Goal: Task Accomplishment & Management: Use online tool/utility

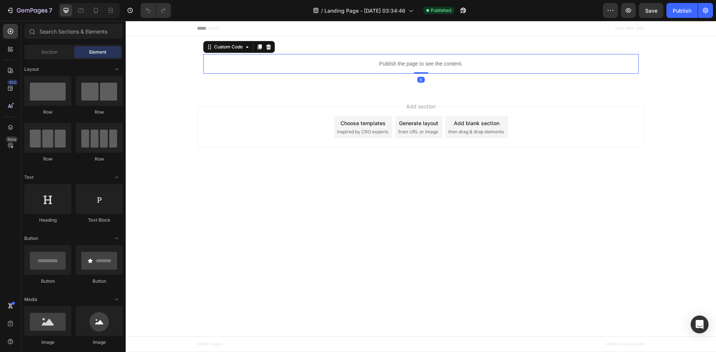
click at [395, 59] on div "Publish the page to see the content." at bounding box center [420, 64] width 435 height 20
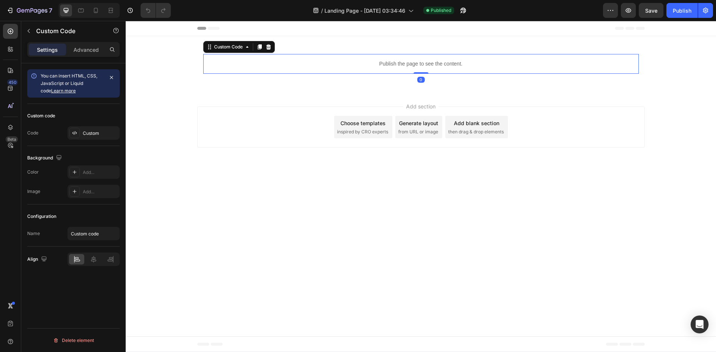
click at [395, 59] on div "Publish the page to see the content." at bounding box center [420, 64] width 435 height 20
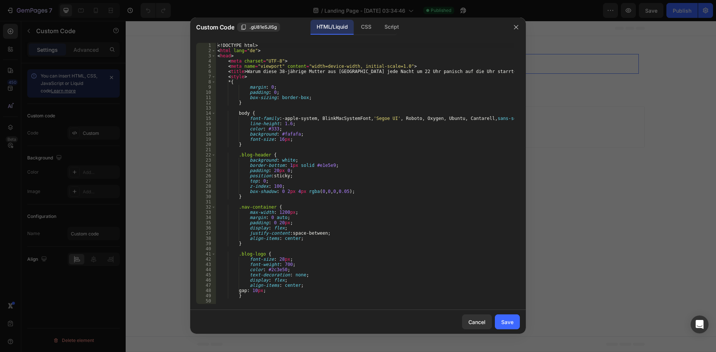
type textarea "font-family: -apple-system, BlinkMacSystemFont, 'Segoe UI', Roboto, Oxygen, Ubu…"
click at [330, 121] on div "<! DOCTYPE html > < html lang = "de" > < head > < meta charset = "UTF-8" > < me…" at bounding box center [365, 179] width 298 height 272
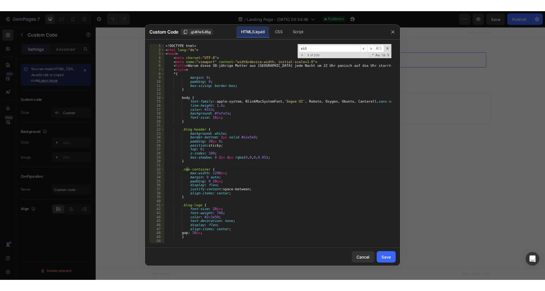
scroll to position [2238, 0]
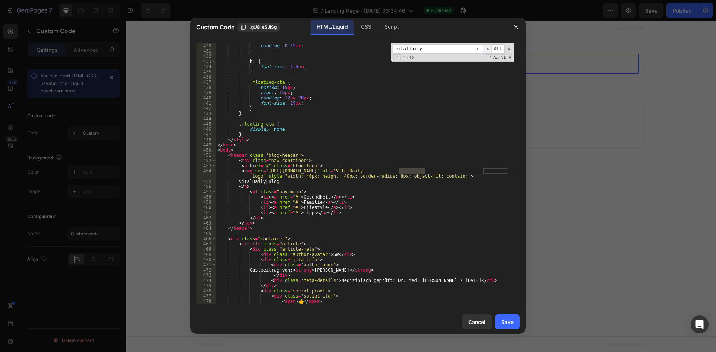
type input "vitaldaily"
click at [487, 50] on span "​" at bounding box center [486, 48] width 9 height 9
click at [274, 183] on div ".nav-container { padding : 0 15 px ; } h1 { font-size : 1.6 em ; } .floating-ct…" at bounding box center [365, 174] width 298 height 272
type textarea "VitalDaily"
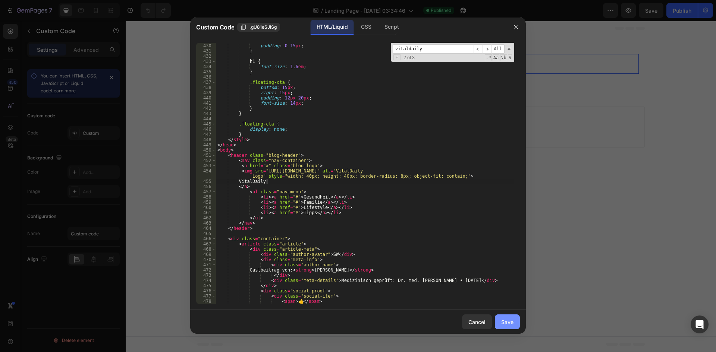
click at [505, 323] on div "Save" at bounding box center [507, 322] width 12 height 8
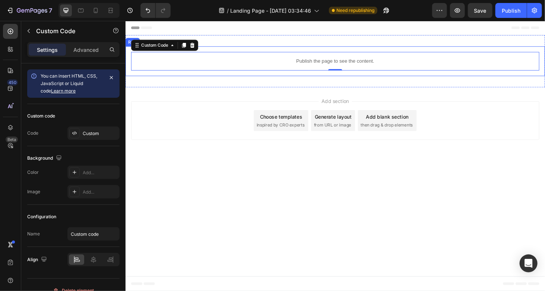
click at [306, 63] on p "Publish the page to see the content." at bounding box center [348, 64] width 435 height 8
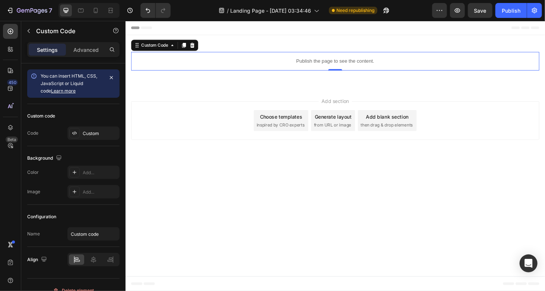
click at [306, 63] on p "Publish the page to see the content." at bounding box center [348, 64] width 435 height 8
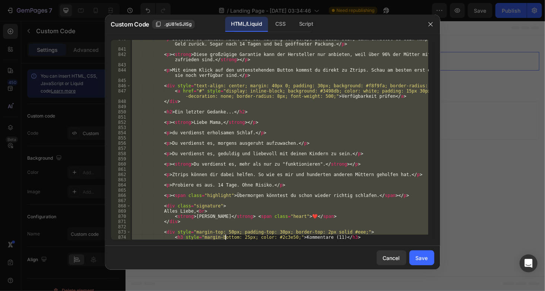
scroll to position [5341, 0]
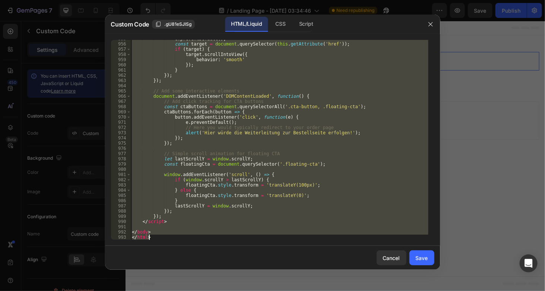
drag, startPoint x: 133, startPoint y: 42, endPoint x: 225, endPoint y: 308, distance: 281.6
click at [225, 0] on html "7 / Landing Page - Aug 25, 03:34:46 Need republishing Preview Save Publish 450 …" at bounding box center [272, 0] width 545 height 0
type textarea "</body> </html>"
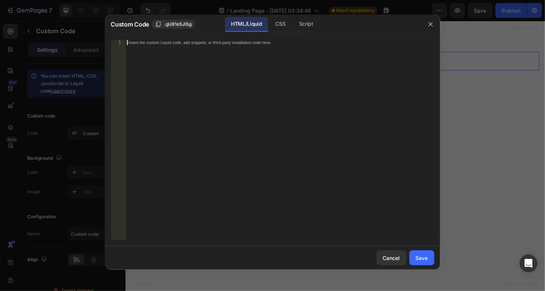
paste textarea "</html>"
type textarea "</html>"
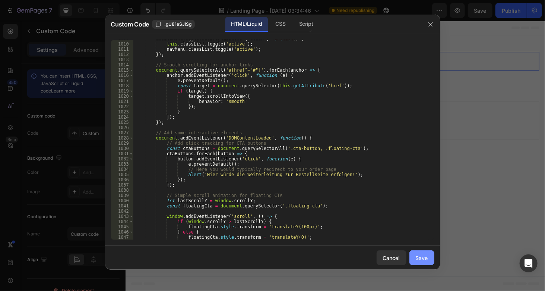
click at [427, 256] on div "Save" at bounding box center [422, 258] width 12 height 8
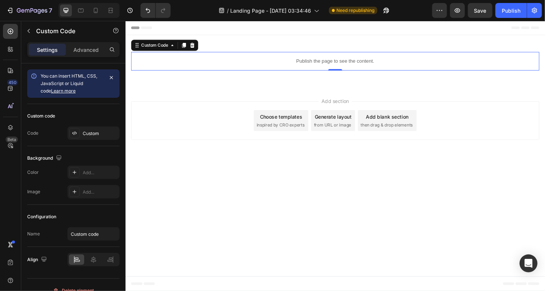
click at [307, 58] on div "Publish the page to see the content." at bounding box center [348, 64] width 435 height 20
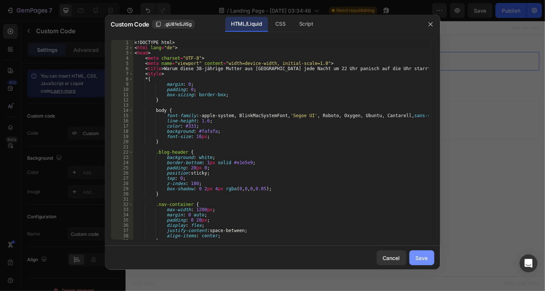
click at [420, 257] on div "Save" at bounding box center [422, 258] width 12 height 8
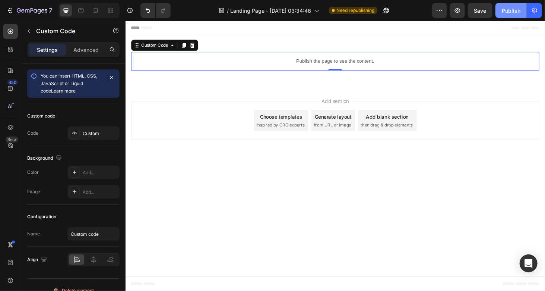
click at [503, 7] on div "Publish" at bounding box center [511, 11] width 19 height 8
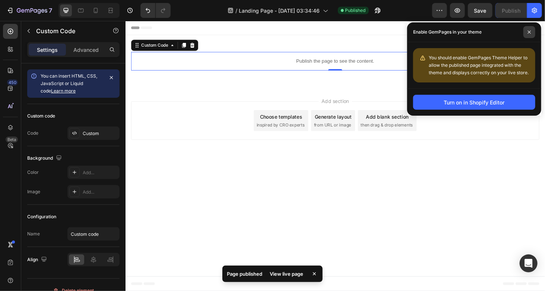
click at [534, 32] on span at bounding box center [530, 32] width 12 height 12
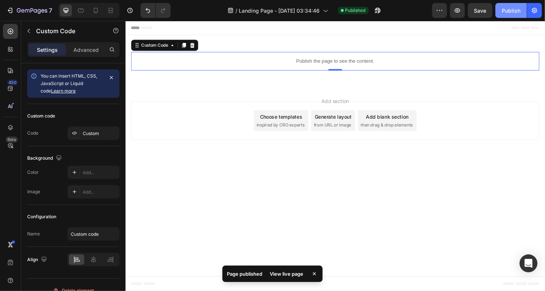
click at [522, 11] on button "Publish" at bounding box center [511, 10] width 31 height 15
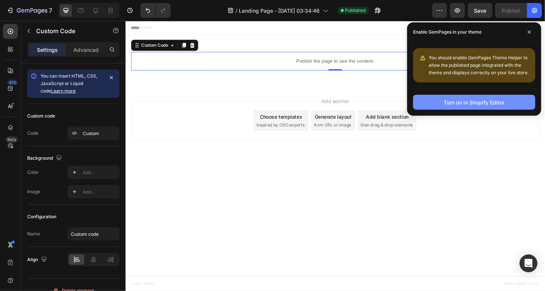
click at [476, 101] on div "Turn on in Shopify Editor" at bounding box center [474, 102] width 61 height 8
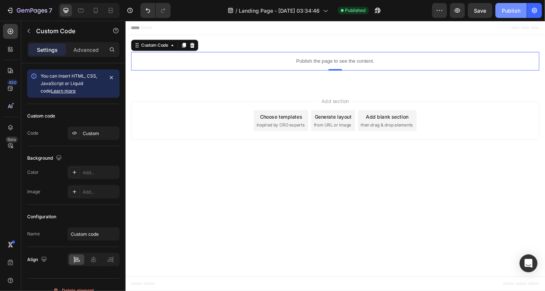
click at [518, 12] on div "Publish" at bounding box center [511, 11] width 19 height 8
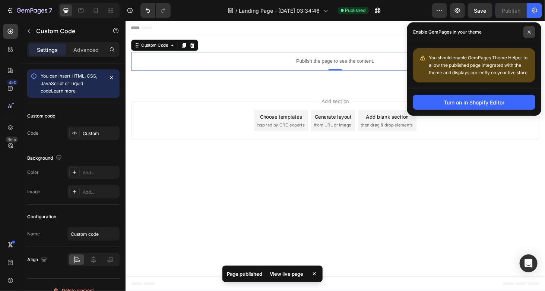
click at [531, 34] on icon at bounding box center [530, 32] width 4 height 4
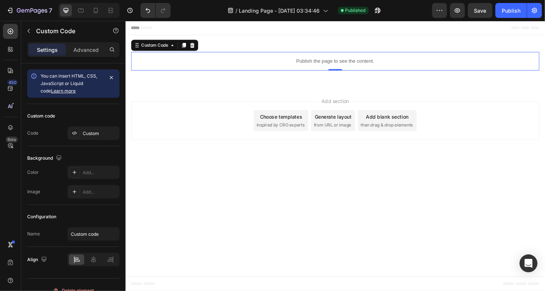
click at [330, 64] on p "Publish the page to see the content." at bounding box center [348, 64] width 435 height 8
click at [255, 63] on p "Publish the page to see the content." at bounding box center [348, 64] width 435 height 8
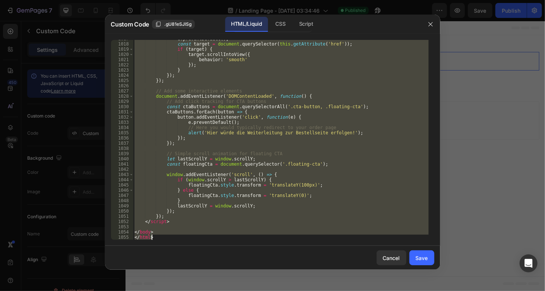
drag, startPoint x: 134, startPoint y: 41, endPoint x: 220, endPoint y: 308, distance: 280.3
click at [220, 0] on html "7 / Landing Page - Aug 25, 03:34:46 Published Preview Save Publish 450 Beta Sec…" at bounding box center [272, 0] width 545 height 0
paste textarea
type textarea "</html>"
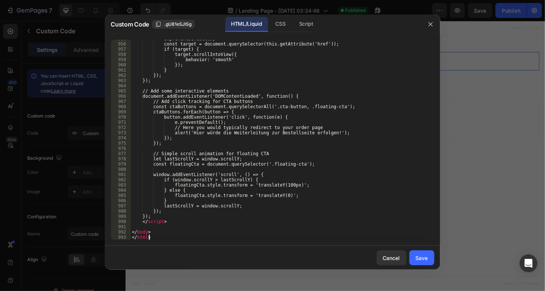
scroll to position [5341, 0]
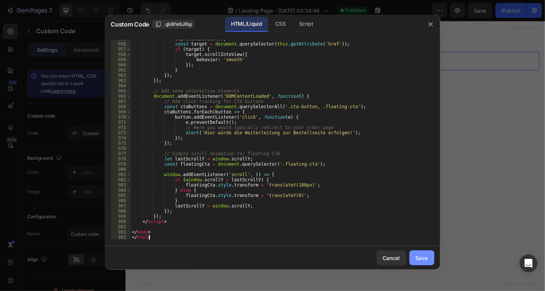
click at [423, 259] on div "Save" at bounding box center [422, 258] width 12 height 8
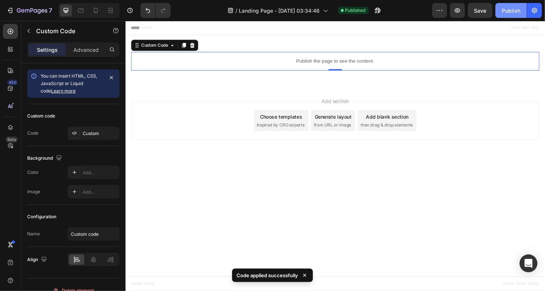
click at [520, 10] on div "Publish" at bounding box center [511, 11] width 19 height 8
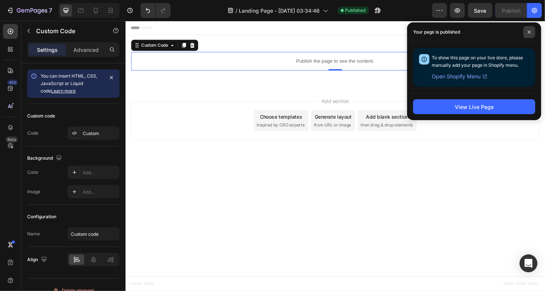
click at [532, 32] on span at bounding box center [530, 32] width 12 height 12
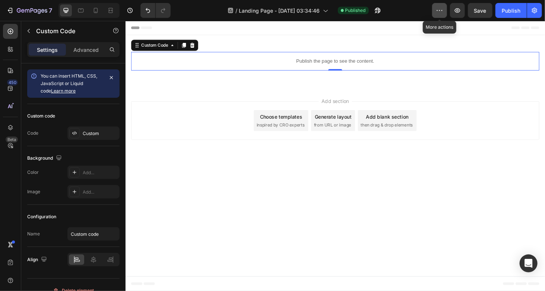
click at [437, 13] on icon "button" at bounding box center [439, 10] width 7 height 7
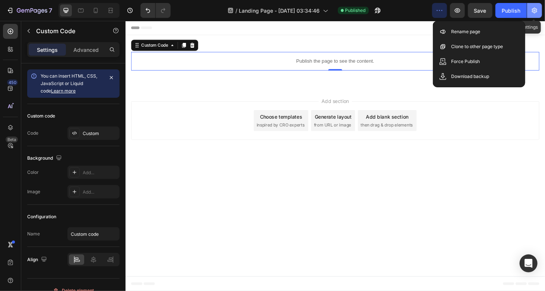
click at [533, 5] on button "button" at bounding box center [534, 10] width 15 height 15
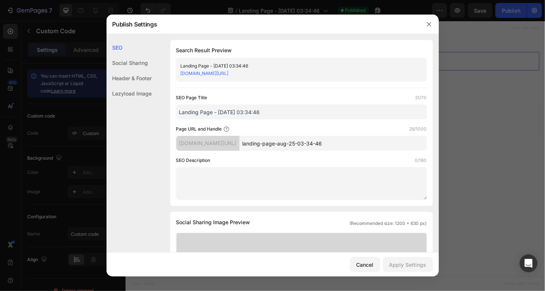
click at [229, 72] on link "dihwi1-uc.myshopify.com/pages/landing-page-aug-25-03-34-46" at bounding box center [205, 73] width 48 height 6
click at [480, 82] on div at bounding box center [272, 145] width 545 height 291
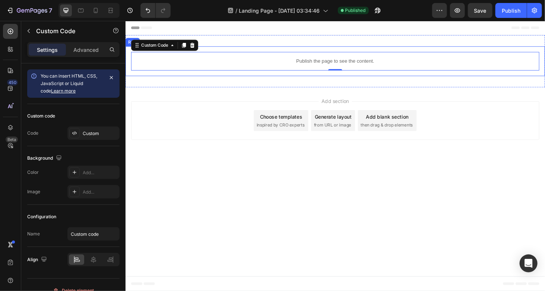
click at [324, 69] on div "Publish the page to see the content." at bounding box center [348, 64] width 435 height 20
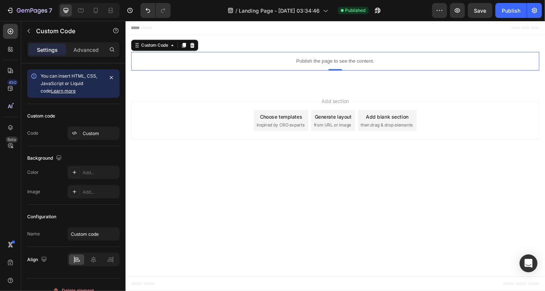
click at [323, 67] on p "Publish the page to see the content." at bounding box center [348, 64] width 435 height 8
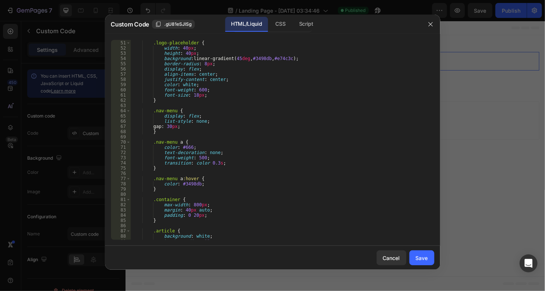
scroll to position [0, 0]
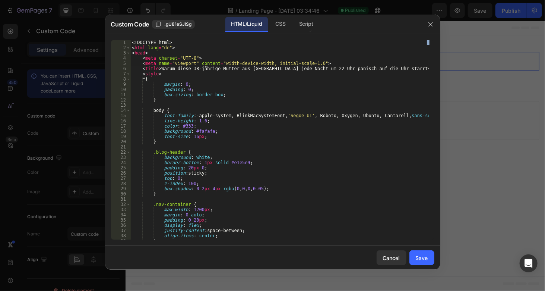
drag, startPoint x: 132, startPoint y: 39, endPoint x: 134, endPoint y: 117, distance: 78.3
click at [187, 243] on div "<meta name="viewport" content="width=device-width, initial-scale=1.0"> 1 2 3 4 …" at bounding box center [272, 140] width 335 height 212
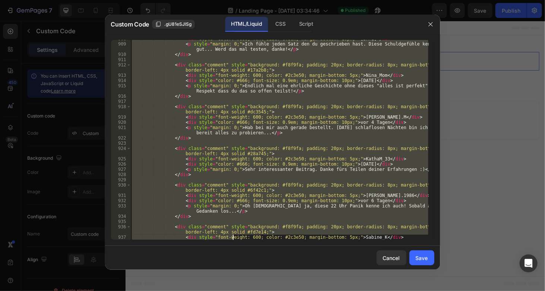
scroll to position [5341, 0]
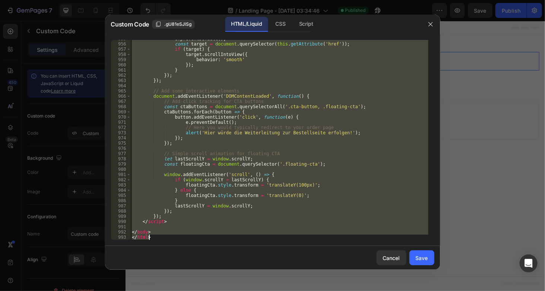
drag, startPoint x: 132, startPoint y: 40, endPoint x: 232, endPoint y: 308, distance: 285.5
click at [232, 0] on html "7 / Landing Page - Aug 25, 03:34:46 Published Preview Save Publish 450 Beta Sec…" at bounding box center [272, 0] width 545 height 0
type textarea "</body> </html>"
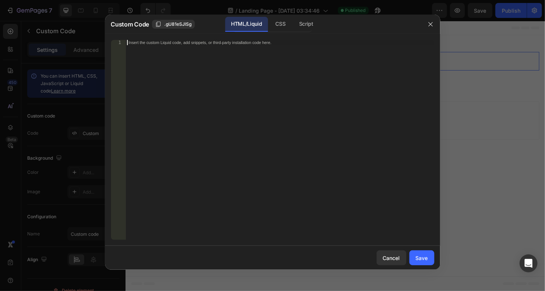
paste textarea "</html>"
type textarea "</html>"
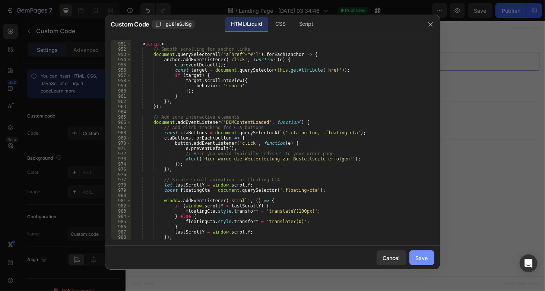
click at [426, 264] on button "Save" at bounding box center [422, 257] width 25 height 15
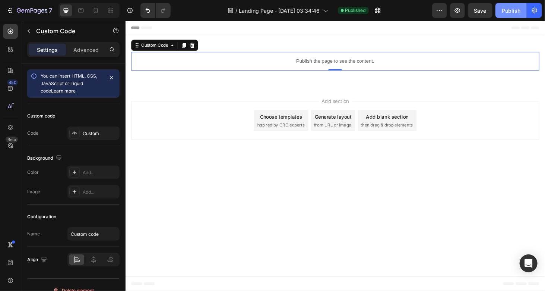
click at [518, 12] on div "Publish" at bounding box center [511, 11] width 19 height 8
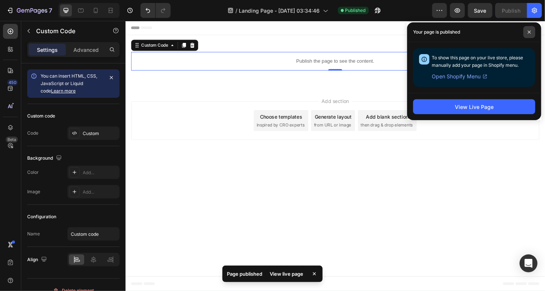
click at [528, 30] on icon at bounding box center [530, 32] width 4 height 4
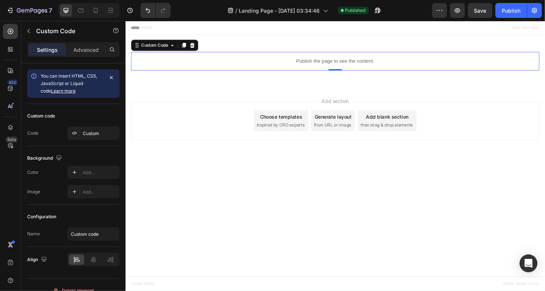
click at [295, 64] on p "Publish the page to see the content." at bounding box center [348, 64] width 435 height 8
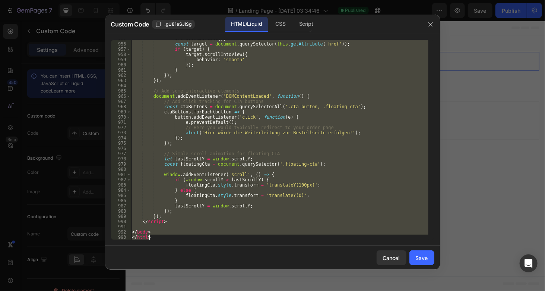
drag, startPoint x: 132, startPoint y: 41, endPoint x: 206, endPoint y: 308, distance: 277.1
click at [206, 0] on html "7 / Landing Page - Aug 25, 03:34:46 Published Preview Save Publish 450 Beta Sec…" at bounding box center [272, 0] width 545 height 0
paste textarea
type textarea "</html>"
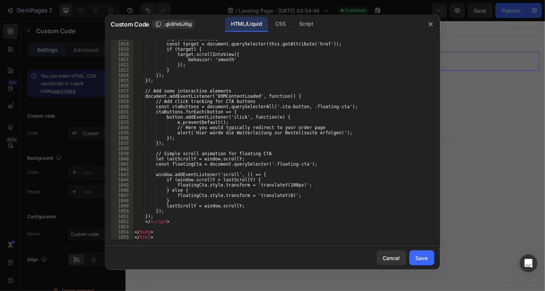
scroll to position [5691, 0]
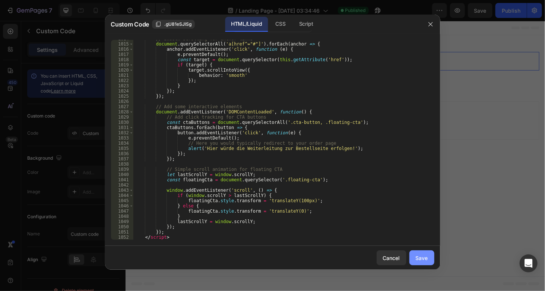
click at [430, 257] on button "Save" at bounding box center [422, 257] width 25 height 15
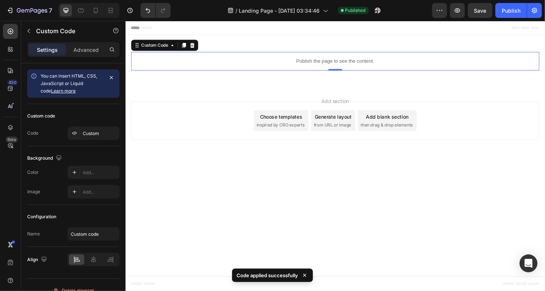
click at [530, 2] on div "7 / Landing Page - Aug 25, 03:34:46 Published Preview Save Publish" at bounding box center [272, 10] width 545 height 21
click at [510, 6] on button "Publish" at bounding box center [511, 10] width 31 height 15
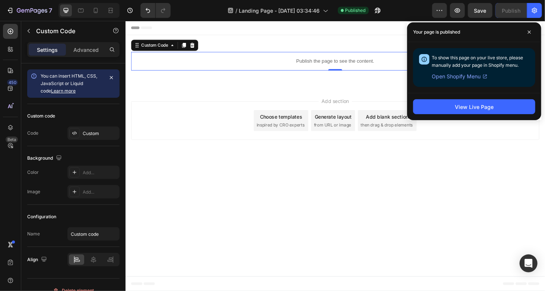
click at [329, 64] on p "Publish the page to see the content." at bounding box center [348, 64] width 435 height 8
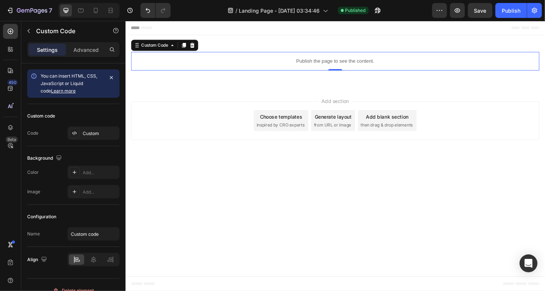
click at [329, 64] on p "Publish the page to see the content." at bounding box center [348, 64] width 435 height 8
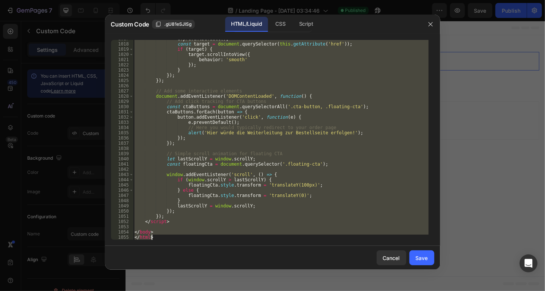
drag, startPoint x: 134, startPoint y: 44, endPoint x: 205, endPoint y: 308, distance: 273.6
click at [205, 0] on html "7 / Landing Page - Aug 25, 03:34:46 Published Preview Save Publish 450 Beta Sec…" at bounding box center [272, 0] width 545 height 0
paste textarea
type textarea "</html>"
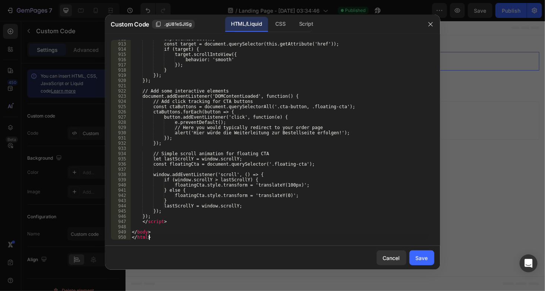
scroll to position [5012, 0]
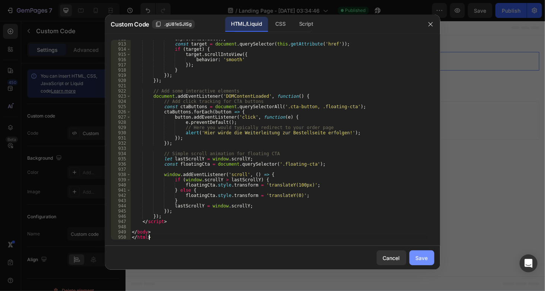
click at [422, 259] on div "Save" at bounding box center [422, 258] width 12 height 8
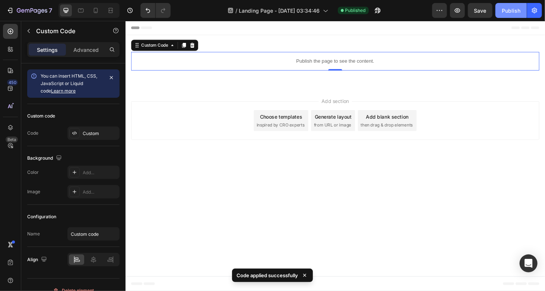
click at [515, 11] on div "Publish" at bounding box center [511, 11] width 19 height 8
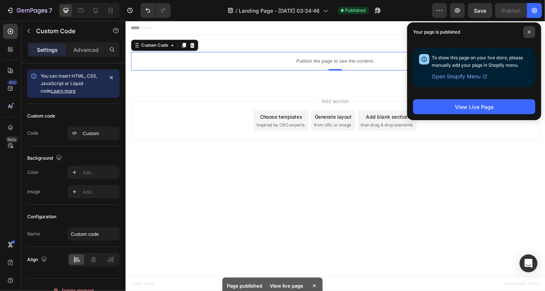
click at [528, 32] on icon at bounding box center [530, 32] width 4 height 4
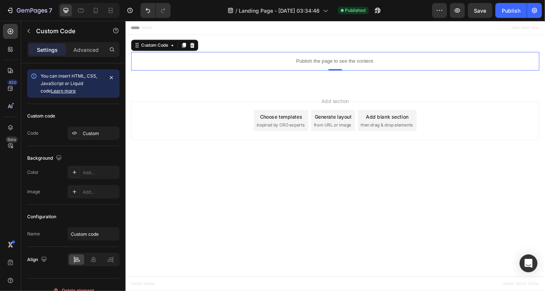
click at [274, 56] on div "Publish the page to see the content." at bounding box center [348, 64] width 435 height 20
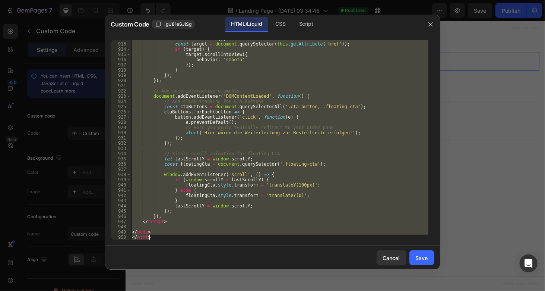
drag, startPoint x: 133, startPoint y: 43, endPoint x: 192, endPoint y: 269, distance: 233.8
click at [192, 269] on div "Custom Code .gU81eSJlSg HTML/Liquid CSS Script <!DOCTYPE html> 912 913 914 915 …" at bounding box center [272, 146] width 335 height 262
paste textarea
type textarea "</html>"
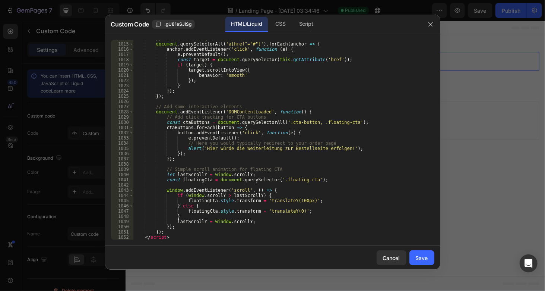
scroll to position [5706, 0]
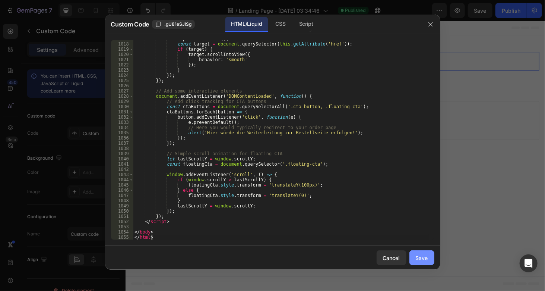
click at [420, 257] on div "Save" at bounding box center [422, 258] width 12 height 8
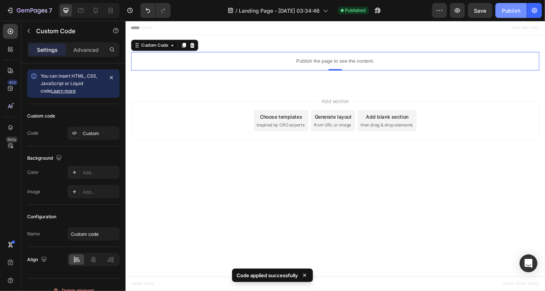
click at [502, 9] on button "Publish" at bounding box center [511, 10] width 31 height 15
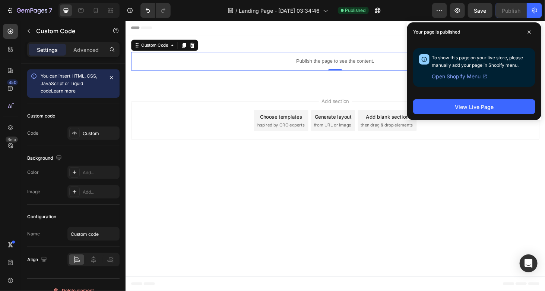
click at [313, 59] on div "Publish the page to see the content." at bounding box center [348, 64] width 435 height 20
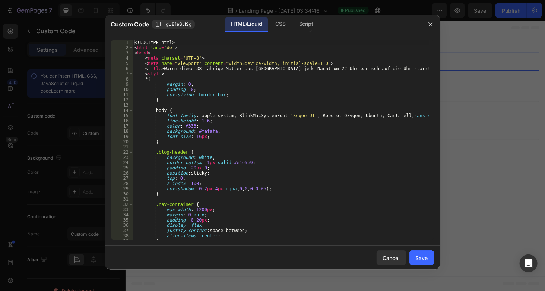
type textarea "padding: 0;"
click at [273, 90] on div "<! DOCTYPE html > < html lang = "de" > < head > < meta charset = "UTF-8" > < me…" at bounding box center [281, 145] width 296 height 210
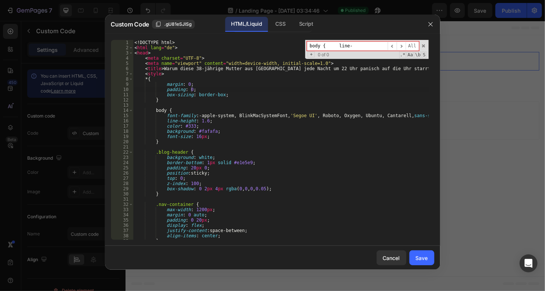
drag, startPoint x: 369, startPoint y: 42, endPoint x: 279, endPoint y: 47, distance: 89.9
click at [279, 47] on div "<! DOCTYPE html > < html lang = "de" > < head > < meta charset = "UTF-8" > < me…" at bounding box center [281, 140] width 296 height 200
type input "line"
click at [401, 45] on span "​" at bounding box center [401, 45] width 9 height 9
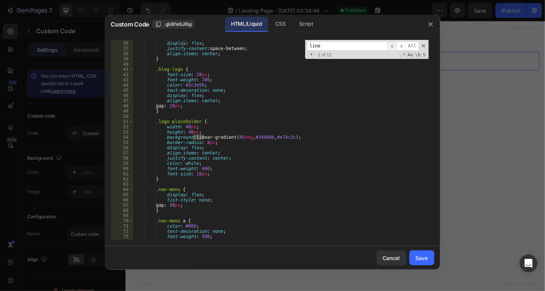
click at [391, 49] on span "​" at bounding box center [392, 45] width 9 height 9
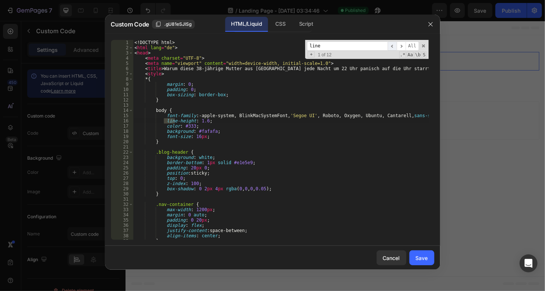
scroll to position [0, 0]
click at [202, 121] on div "<! DOCTYPE html > < html lang = "de" > < head > < meta charset = "UTF-8" > < me…" at bounding box center [281, 145] width 296 height 210
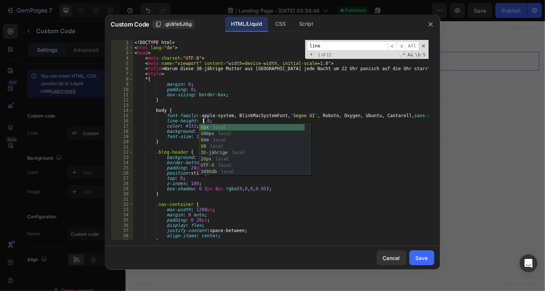
click at [381, 165] on div "<! DOCTYPE html > < html lang = "de" > < head > < meta charset = "UTF-8" > < me…" at bounding box center [281, 145] width 296 height 210
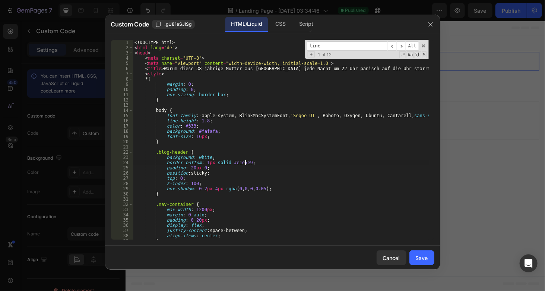
type textarea "border-bottom: 1px solid #e1e5e9;"
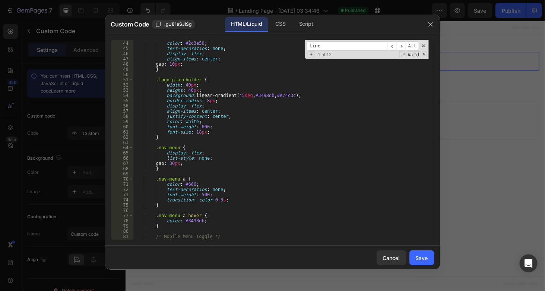
scroll to position [335, 0]
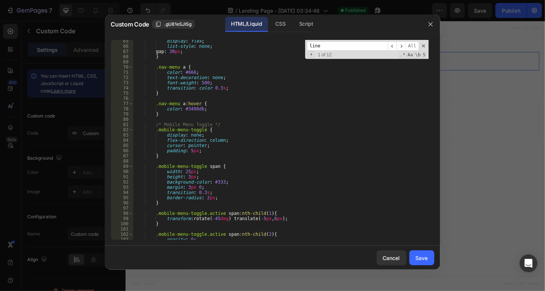
click at [325, 45] on input "line" at bounding box center [347, 45] width 81 height 9
paste input "margin-bottom"
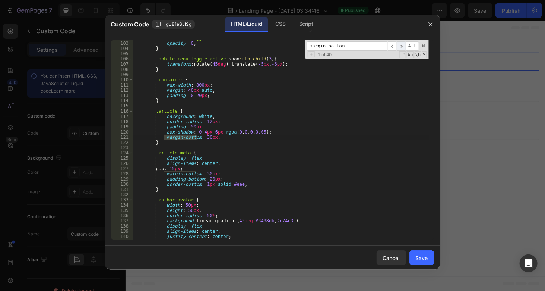
type input "margin-bottom"
click at [404, 44] on span "​" at bounding box center [401, 45] width 9 height 9
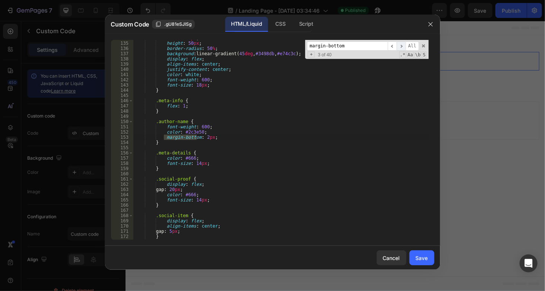
click at [404, 44] on span "​" at bounding box center [401, 45] width 9 height 9
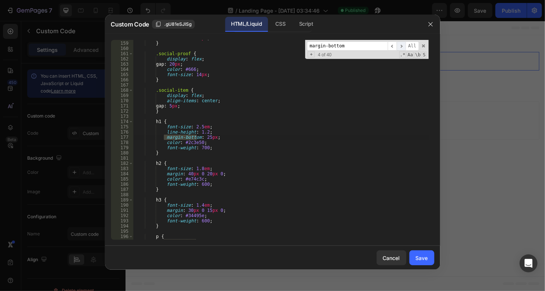
click at [403, 44] on span "​" at bounding box center [401, 45] width 9 height 9
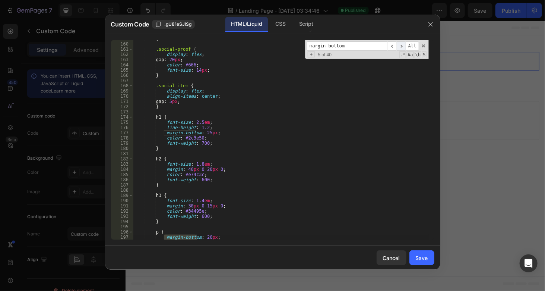
click at [403, 44] on span "​" at bounding box center [401, 45] width 9 height 9
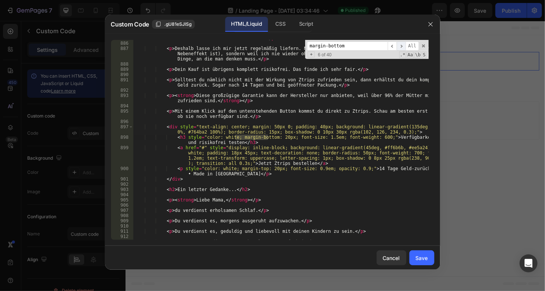
click at [403, 44] on span "​" at bounding box center [401, 45] width 9 height 9
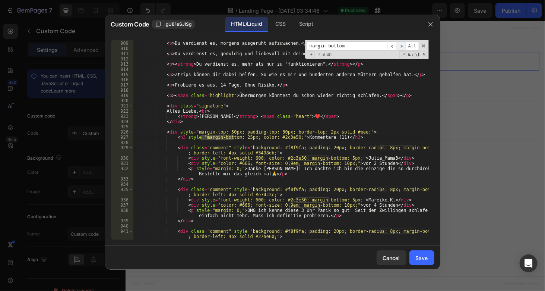
scroll to position [5029, 0]
click at [403, 44] on span "​" at bounding box center [401, 45] width 9 height 9
click at [402, 44] on span "​" at bounding box center [401, 45] width 9 height 9
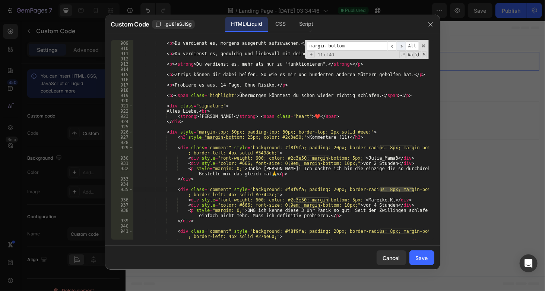
click at [402, 44] on span "​" at bounding box center [401, 45] width 9 height 9
click at [401, 44] on span "​" at bounding box center [401, 45] width 9 height 9
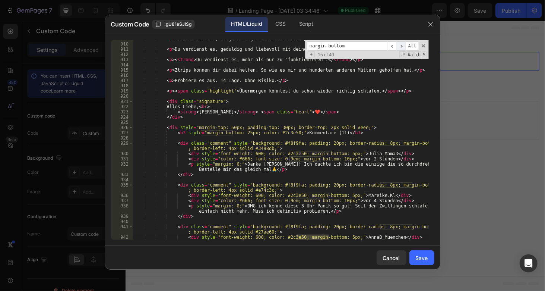
click at [401, 44] on span "​" at bounding box center [401, 45] width 9 height 9
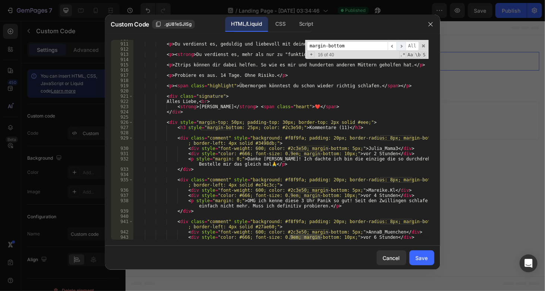
click at [401, 44] on span "​" at bounding box center [401, 45] width 9 height 9
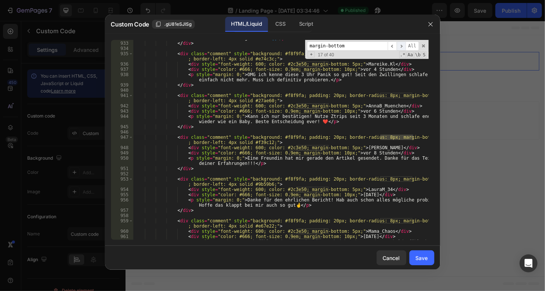
click at [401, 44] on span "​" at bounding box center [401, 45] width 9 height 9
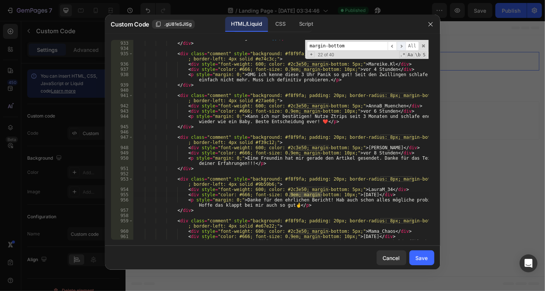
click at [400, 44] on span "​" at bounding box center [401, 45] width 9 height 9
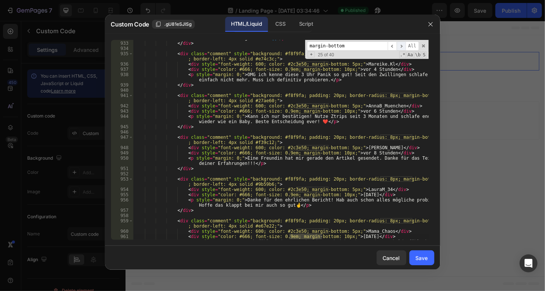
click at [400, 44] on span "​" at bounding box center [401, 45] width 9 height 9
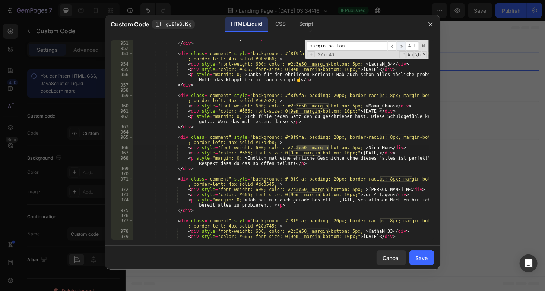
click at [400, 44] on span "​" at bounding box center [401, 45] width 9 height 9
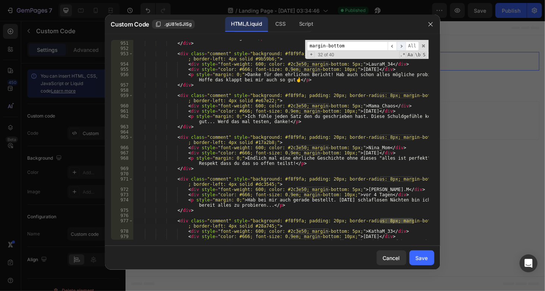
click at [400, 44] on span "​" at bounding box center [401, 45] width 9 height 9
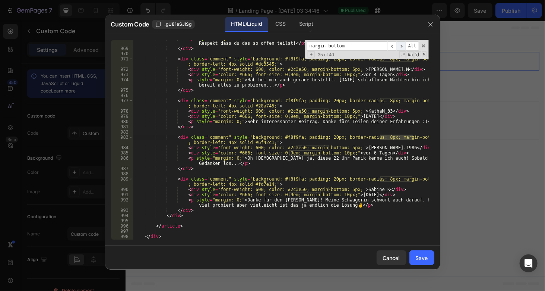
click at [400, 44] on span "​" at bounding box center [401, 45] width 9 height 9
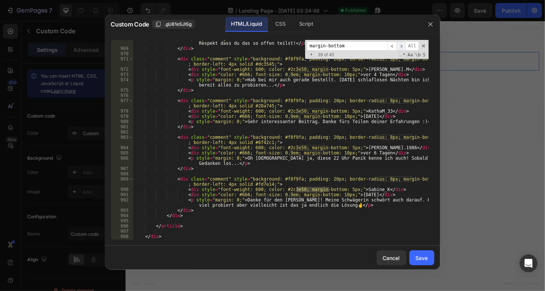
click at [400, 44] on span "​" at bounding box center [401, 45] width 9 height 9
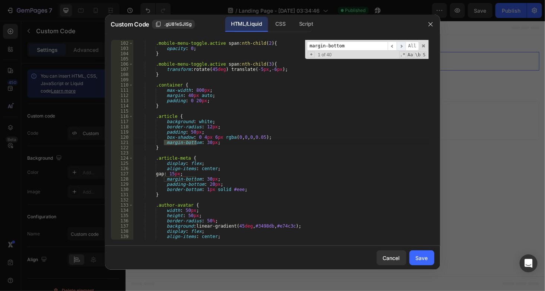
scroll to position [526, 0]
click at [400, 44] on span "​" at bounding box center [401, 45] width 9 height 9
click at [391, 43] on span "​" at bounding box center [392, 45] width 9 height 9
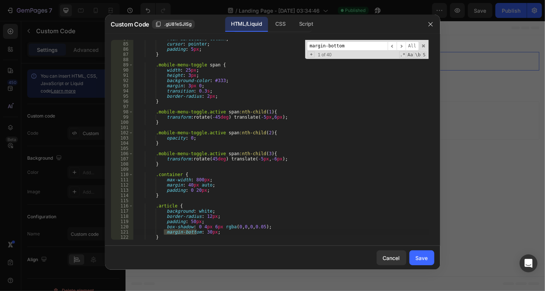
scroll to position [414, 0]
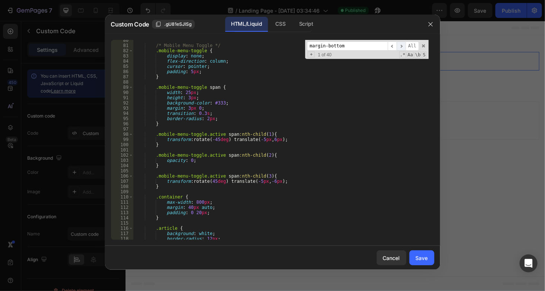
click at [401, 44] on span "​" at bounding box center [401, 45] width 9 height 9
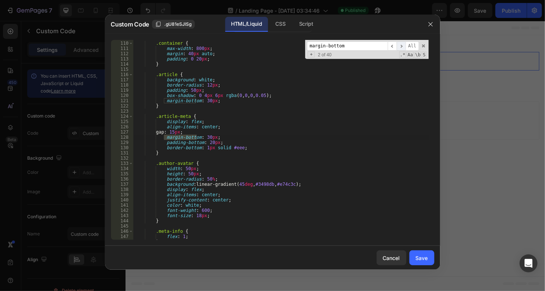
click at [404, 48] on span "​" at bounding box center [401, 45] width 9 height 9
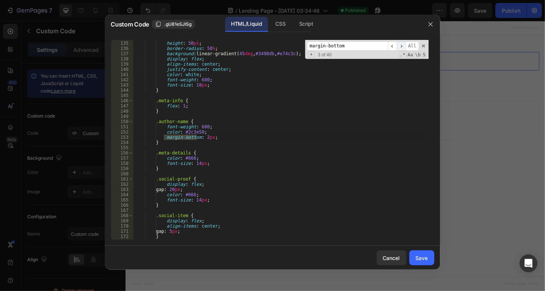
scroll to position [698, 0]
click at [404, 48] on span "​" at bounding box center [401, 45] width 9 height 9
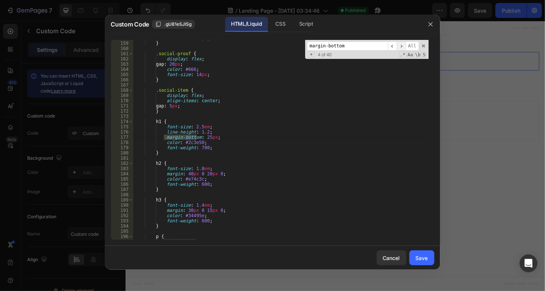
scroll to position [824, 0]
click at [403, 47] on span "​" at bounding box center [401, 45] width 9 height 9
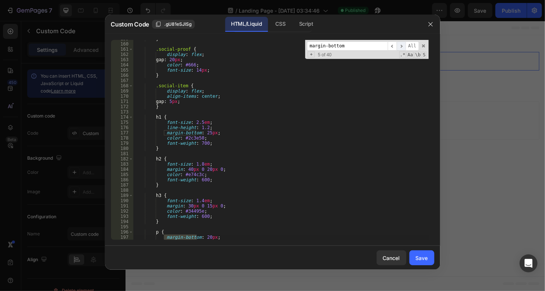
click at [403, 47] on span "​" at bounding box center [401, 45] width 9 height 9
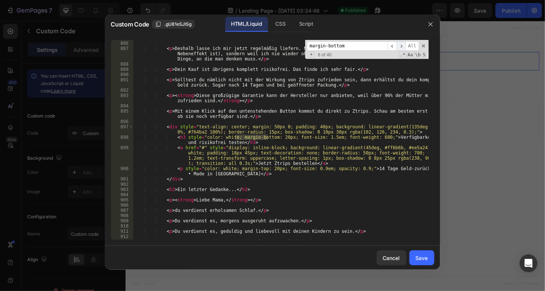
click at [399, 42] on span "​" at bounding box center [401, 45] width 9 height 9
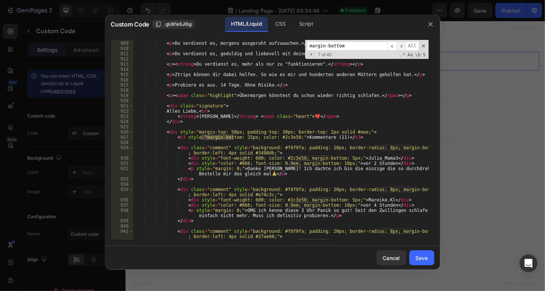
click at [399, 42] on span "​" at bounding box center [401, 45] width 9 height 9
click at [400, 42] on span "​" at bounding box center [401, 45] width 9 height 9
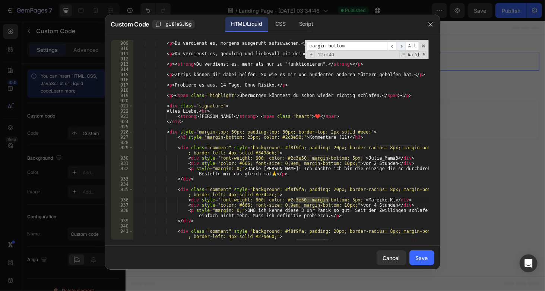
click at [400, 42] on span "​" at bounding box center [401, 45] width 9 height 9
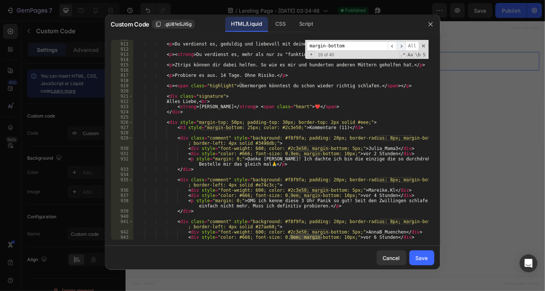
click at [400, 42] on span "​" at bounding box center [401, 45] width 9 height 9
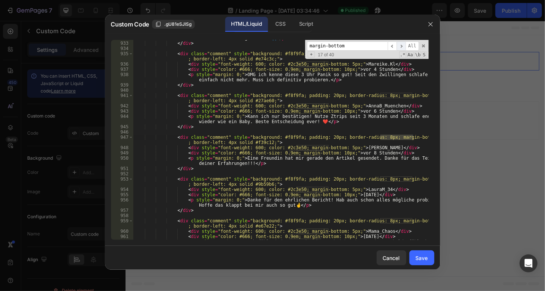
scroll to position [5165, 0]
click at [400, 42] on span "​" at bounding box center [401, 45] width 9 height 9
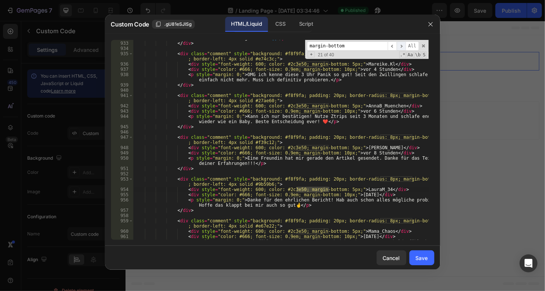
click at [400, 42] on span "​" at bounding box center [401, 45] width 9 height 9
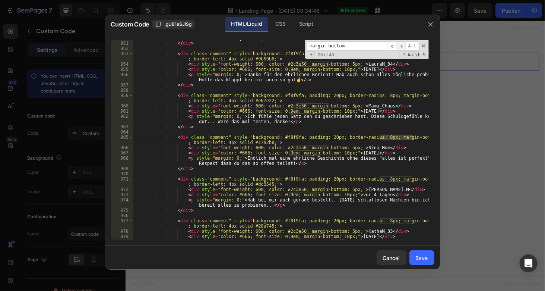
scroll to position [5290, 0]
click at [400, 42] on span "​" at bounding box center [401, 45] width 9 height 9
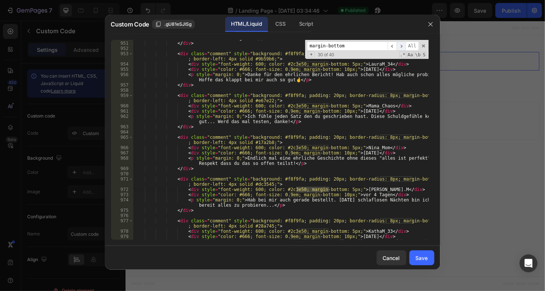
click at [399, 42] on span "​" at bounding box center [401, 45] width 9 height 9
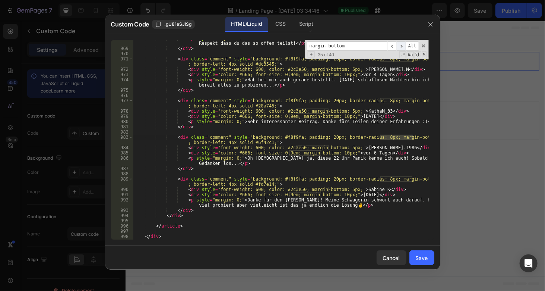
scroll to position [5410, 0]
click at [399, 42] on span "​" at bounding box center [401, 45] width 9 height 9
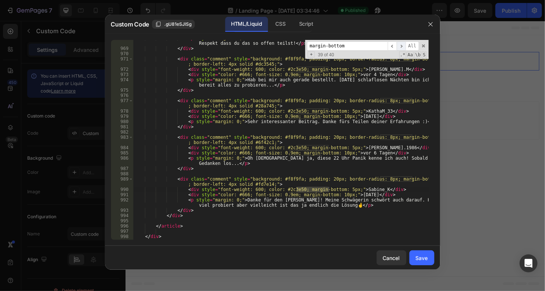
click at [399, 42] on span "​" at bounding box center [401, 45] width 9 height 9
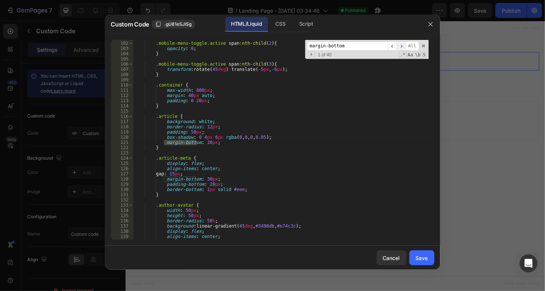
scroll to position [526, 0]
click at [399, 42] on span "​" at bounding box center [401, 45] width 9 height 9
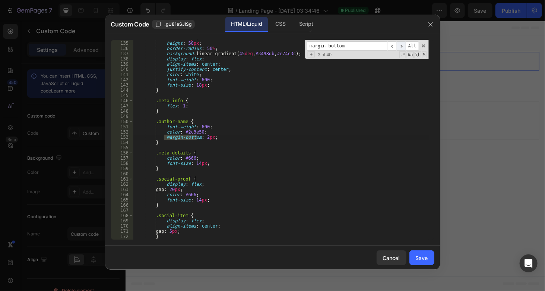
scroll to position [698, 0]
click at [392, 42] on span "​" at bounding box center [392, 45] width 9 height 9
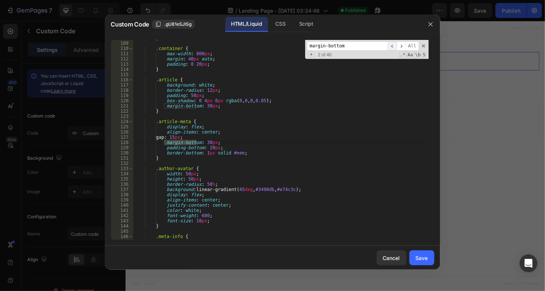
scroll to position [563, 0]
click at [392, 42] on span "​" at bounding box center [392, 45] width 9 height 9
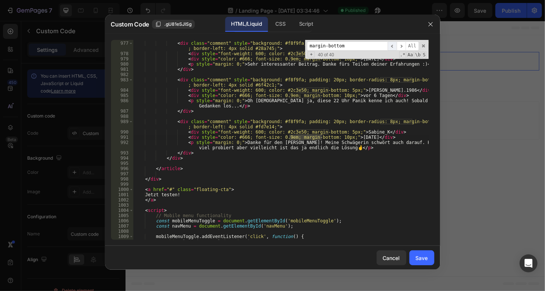
scroll to position [5467, 0]
click at [421, 263] on button "Save" at bounding box center [422, 257] width 25 height 15
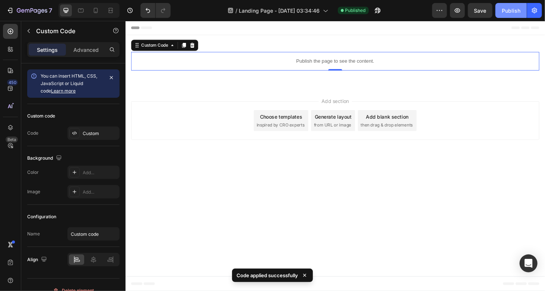
click at [505, 6] on button "Publish" at bounding box center [511, 10] width 31 height 15
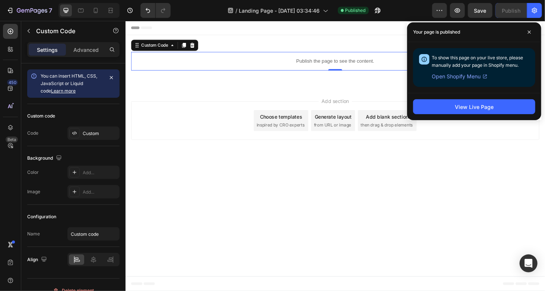
click at [311, 57] on div "Publish the page to see the content." at bounding box center [348, 64] width 435 height 20
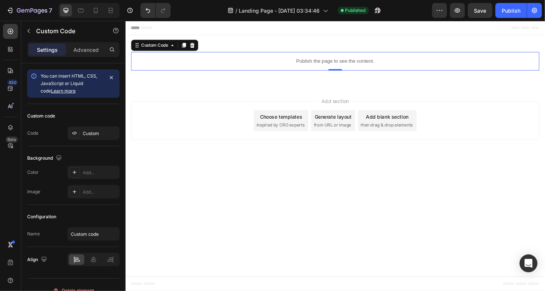
click at [311, 57] on div "Publish the page to see the content." at bounding box center [348, 64] width 435 height 20
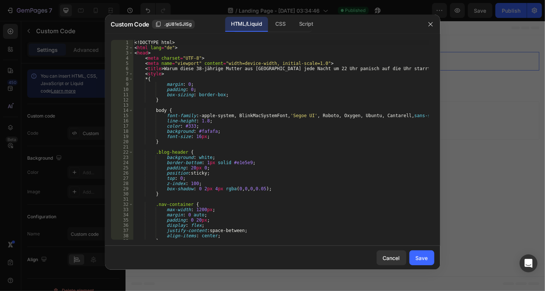
type textarea "<title>Warum diese 38-jährige Mutter aus München jede Nacht um 22 Uhr panisch a…"
click at [236, 71] on div "<! DOCTYPE html > < html lang = "de" > < head > < meta charset = "UTF-8" > < me…" at bounding box center [281, 145] width 296 height 210
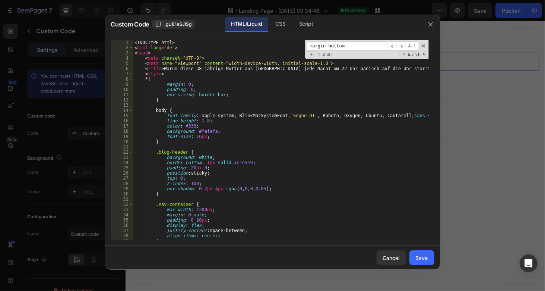
scroll to position [531, 0]
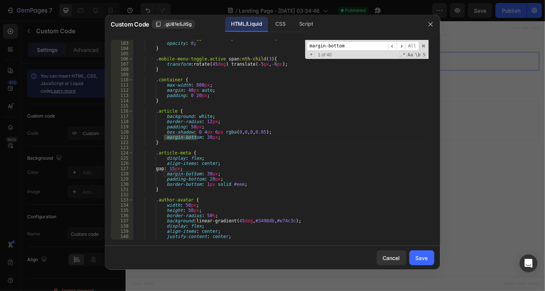
click at [353, 48] on input "margin-bottom" at bounding box center [347, 45] width 81 height 9
paste input "p {"
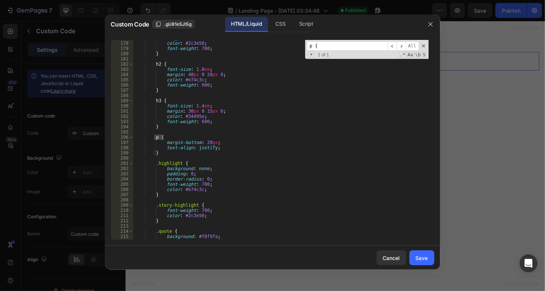
type input "p {"
drag, startPoint x: 206, startPoint y: 141, endPoint x: 202, endPoint y: 142, distance: 4.2
click at [202, 142] on div "margin-bottom : 25 px ; color : #2c3e50 ; font-weight : 700 ; } h2 { font-size …" at bounding box center [281, 140] width 296 height 210
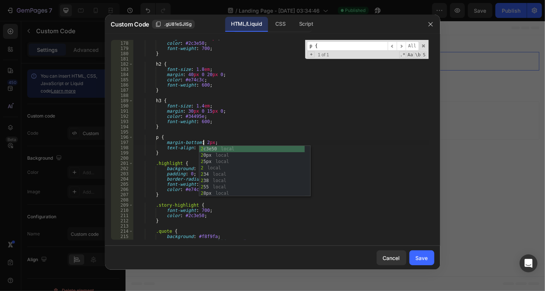
scroll to position [0, 6]
click at [367, 165] on div "margin-bottom : 25 px ; color : #2c3e50 ; font-weight : 700 ; } h2 { font-size …" at bounding box center [281, 140] width 296 height 210
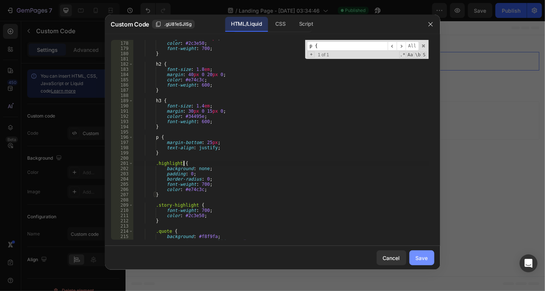
type textarea ".highlight {"
click at [422, 258] on div "Save" at bounding box center [422, 258] width 12 height 8
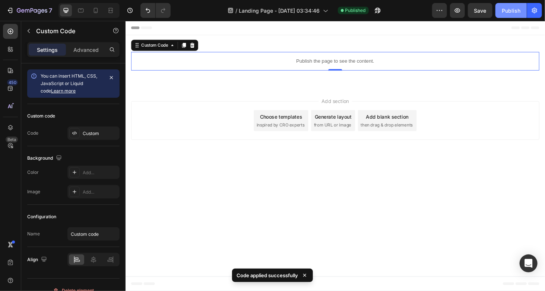
click at [508, 15] on button "Publish" at bounding box center [511, 10] width 31 height 15
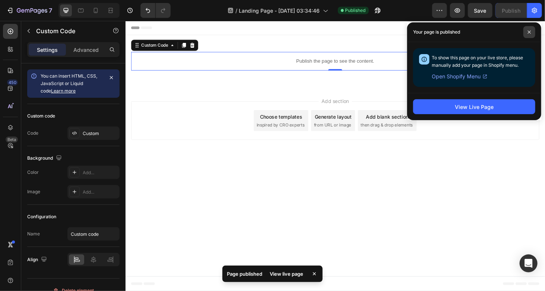
click at [533, 29] on span at bounding box center [530, 32] width 12 height 12
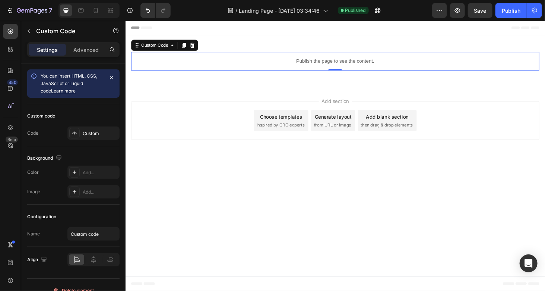
click at [308, 66] on p "Publish the page to see the content." at bounding box center [348, 64] width 435 height 8
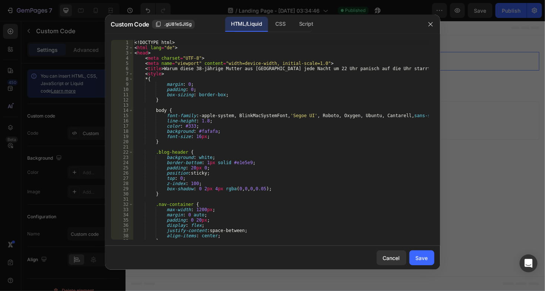
type textarea "<meta name="viewport" content="width=device-width, initial-scale=1.0">"
click at [312, 62] on div "<! DOCTYPE html > < html lang = "de" > < head > < meta charset = "UTF-8" > < me…" at bounding box center [281, 145] width 296 height 210
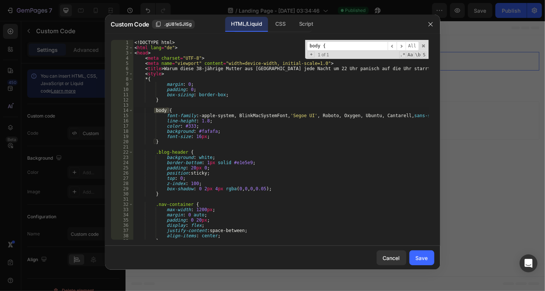
type input "body {"
drag, startPoint x: 203, startPoint y: 121, endPoint x: 196, endPoint y: 120, distance: 7.1
click at [196, 120] on div "<! DOCTYPE html > < html lang = "de" > < head > < meta charset = "UTF-8" > < me…" at bounding box center [281, 145] width 296 height 210
click at [262, 222] on div "<! DOCTYPE html > < html lang = "de" > < head > < meta charset = "UTF-8" > < me…" at bounding box center [281, 145] width 296 height 210
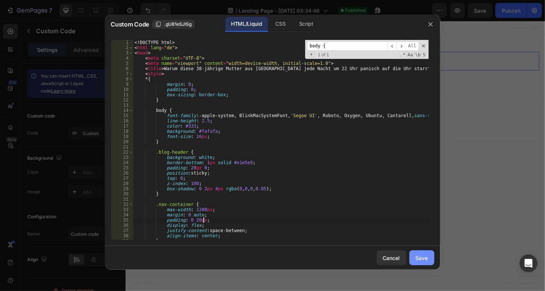
type textarea "padding: 0 20px;"
click at [427, 256] on div "Save" at bounding box center [422, 258] width 12 height 8
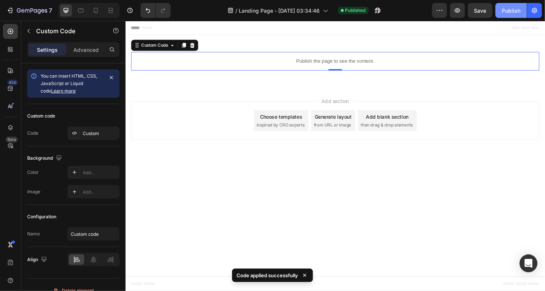
click at [510, 5] on button "Publish" at bounding box center [511, 10] width 31 height 15
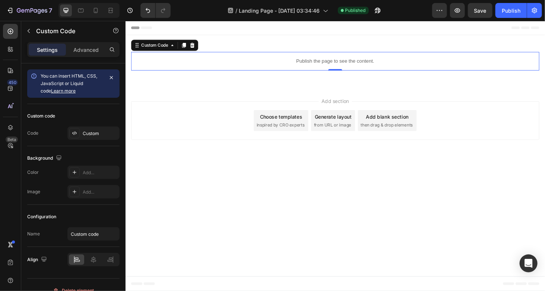
click at [283, 69] on div "Publish the page to see the content." at bounding box center [348, 64] width 435 height 20
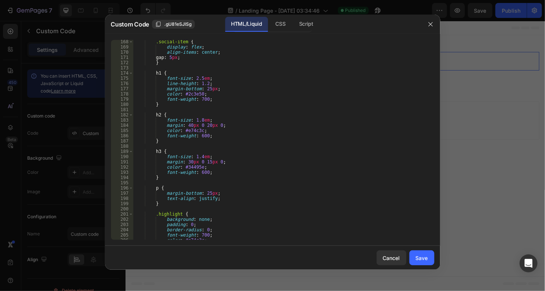
scroll to position [872, 0]
click at [203, 191] on div ".social-item { display : flex ; align-items : center ; gap : 5 px ; } h1 { font…" at bounding box center [281, 144] width 296 height 210
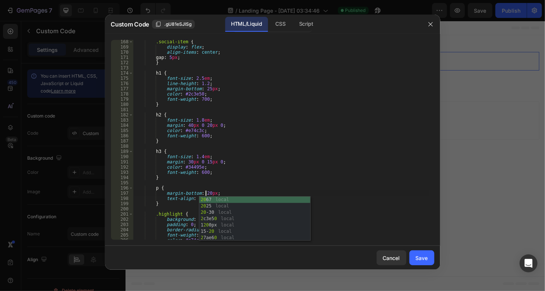
scroll to position [0, 6]
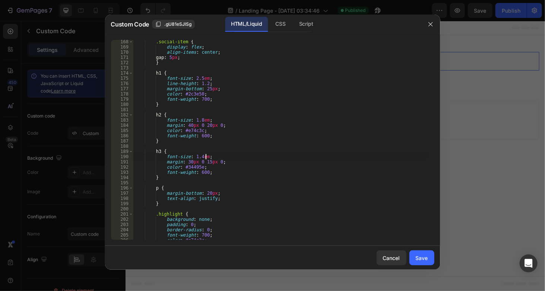
click at [281, 157] on div ".social-item { display : flex ; align-items : center ; gap : 5 px ; } h1 { font…" at bounding box center [281, 144] width 296 height 210
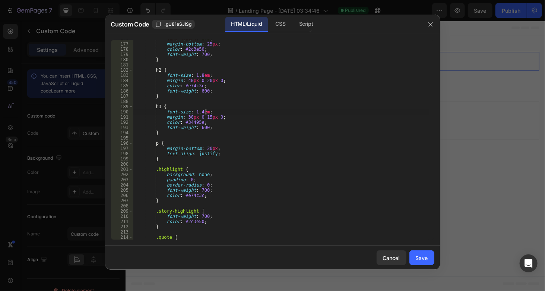
click at [299, 145] on div "line-height : 1.2 ; margin-bottom : 25 px ; color : #2c3e50 ; font-weight : 700…" at bounding box center [281, 141] width 296 height 210
type textarea "p {"
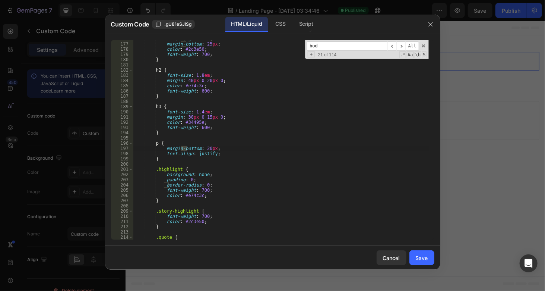
scroll to position [2488, 0]
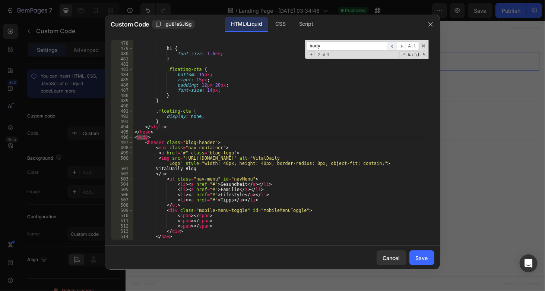
type input "body"
click at [394, 47] on span "​" at bounding box center [392, 45] width 9 height 9
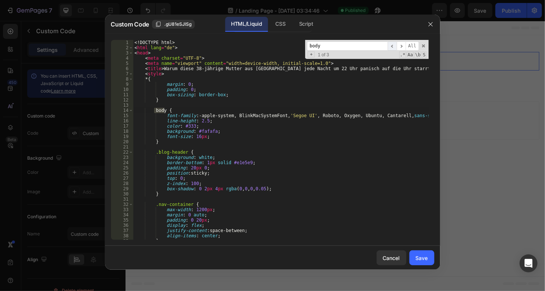
scroll to position [0, 0]
drag, startPoint x: 195, startPoint y: 119, endPoint x: 202, endPoint y: 128, distance: 11.3
click at [203, 123] on div "<! DOCTYPE html > < html lang = "de" > < head > < meta charset = "UTF-8" > < me…" at bounding box center [281, 145] width 296 height 210
click at [378, 165] on div "<! DOCTYPE html > < html lang = "de" > < head > < meta charset = "UTF-8" > < me…" at bounding box center [281, 145] width 296 height 210
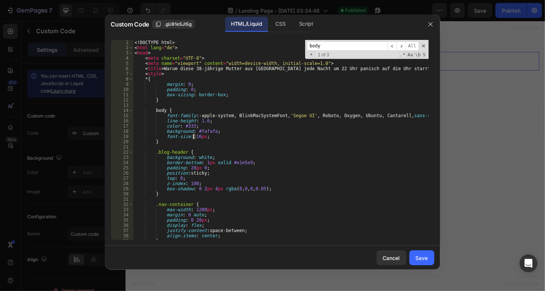
click at [193, 135] on div "<! DOCTYPE html > < html lang = "de" > < head > < meta charset = "UTF-8" > < me…" at bounding box center [281, 145] width 296 height 210
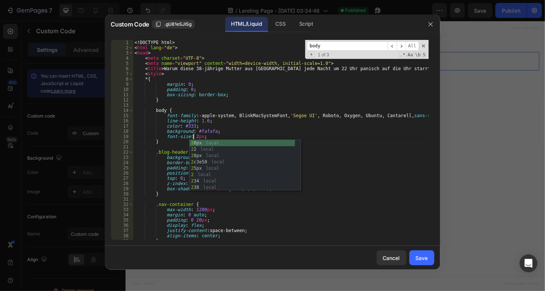
scroll to position [0, 5]
click at [356, 196] on div "<! DOCTYPE html > < html lang = "de" > < head > < meta charset = "UTF-8" > < me…" at bounding box center [281, 145] width 296 height 210
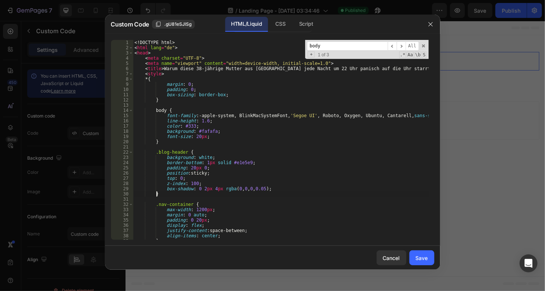
scroll to position [0, 1]
click at [284, 166] on div "<! DOCTYPE html > < html lang = "de" > < head > < meta charset = "UTF-8" > < me…" at bounding box center [281, 145] width 296 height 210
type textarea "padding: 20px 0;"
click at [429, 256] on button "Save" at bounding box center [422, 257] width 25 height 15
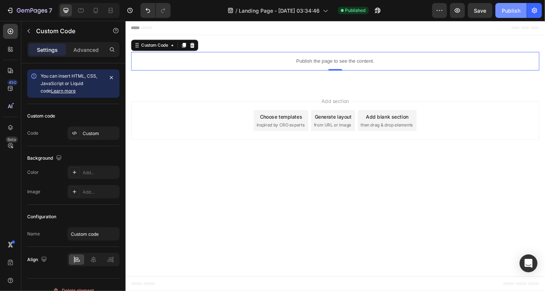
click at [508, 15] on button "Publish" at bounding box center [511, 10] width 31 height 15
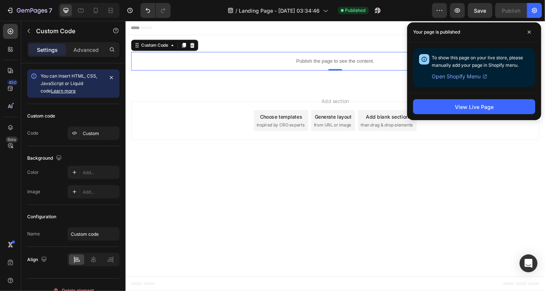
click at [314, 64] on p "Publish the page to see the content." at bounding box center [348, 64] width 435 height 8
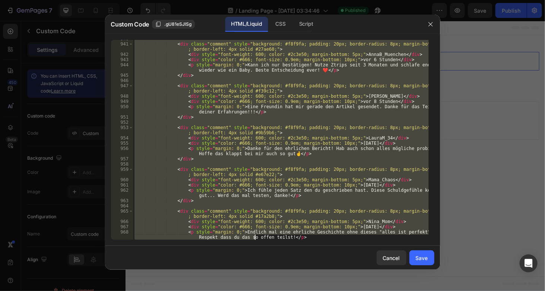
scroll to position [5706, 0]
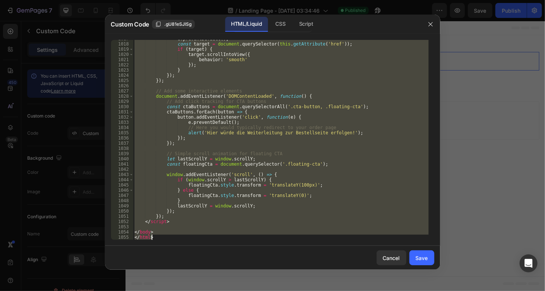
drag, startPoint x: 135, startPoint y: 42, endPoint x: 255, endPoint y: 308, distance: 291.4
click at [255, 0] on html "7 / Landing Page - Aug 25, 03:34:46 Published Preview Save Publish 450 Beta Sec…" at bounding box center [272, 0] width 545 height 0
paste textarea
type textarea "</html>"
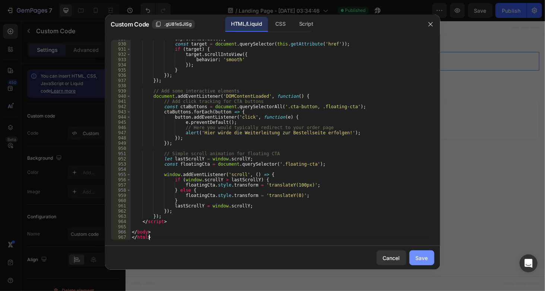
click at [426, 256] on div "Save" at bounding box center [422, 258] width 12 height 8
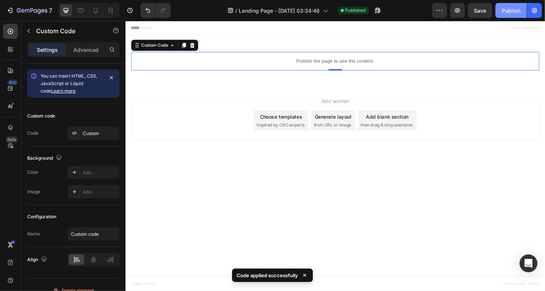
click at [514, 11] on div "Publish" at bounding box center [511, 11] width 19 height 8
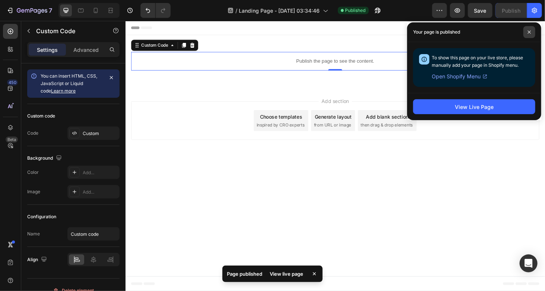
click at [527, 34] on span at bounding box center [530, 32] width 12 height 12
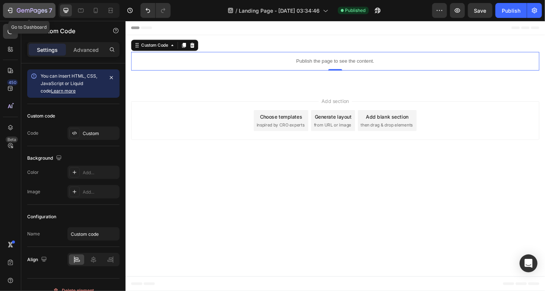
click at [10, 10] on icon "button" at bounding box center [9, 10] width 7 height 7
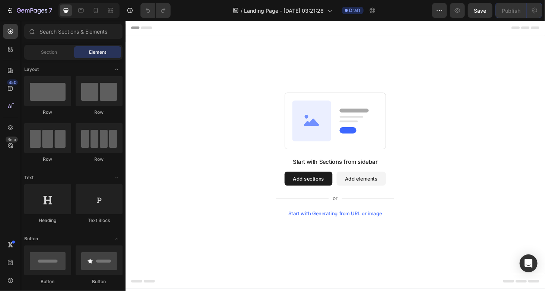
click at [318, 181] on button "Add sections" at bounding box center [320, 188] width 51 height 15
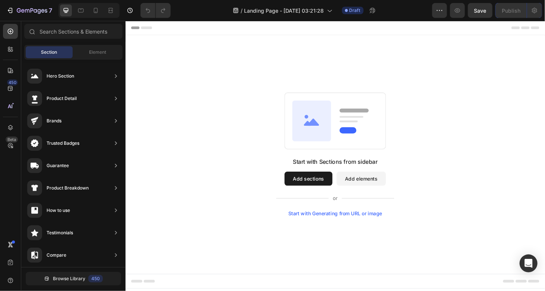
click at [381, 190] on button "Add elements" at bounding box center [376, 188] width 53 height 15
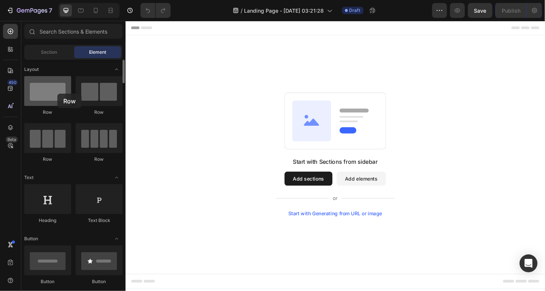
click at [57, 94] on div at bounding box center [47, 91] width 47 height 30
click at [319, 189] on button "Add sections" at bounding box center [320, 188] width 51 height 15
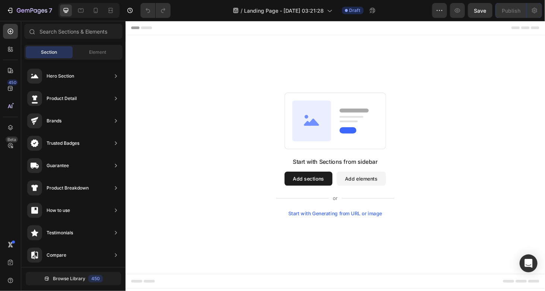
click at [364, 183] on button "Add elements" at bounding box center [376, 188] width 53 height 15
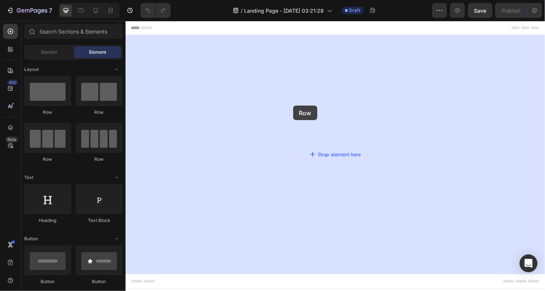
drag, startPoint x: 171, startPoint y: 116, endPoint x: 230, endPoint y: 131, distance: 60.8
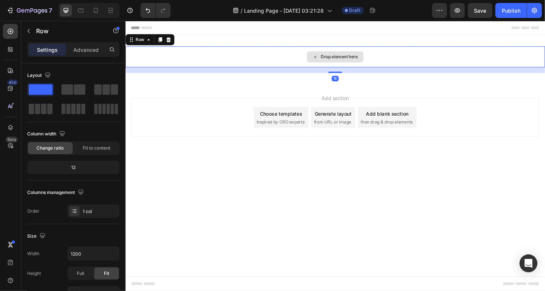
click at [351, 57] on div "Drop element here" at bounding box center [354, 59] width 40 height 6
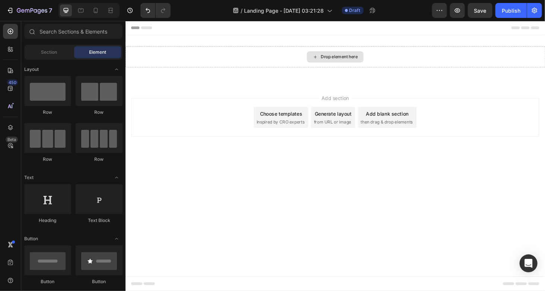
click at [351, 57] on div "Drop element here" at bounding box center [354, 59] width 40 height 6
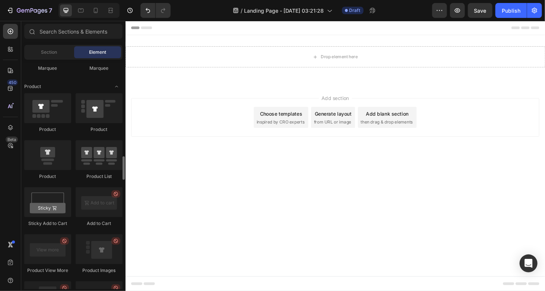
scroll to position [1155, 0]
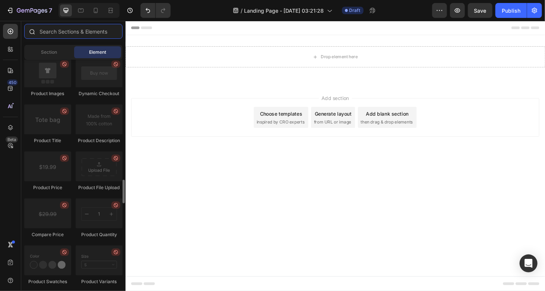
click at [66, 34] on input "text" at bounding box center [73, 31] width 98 height 15
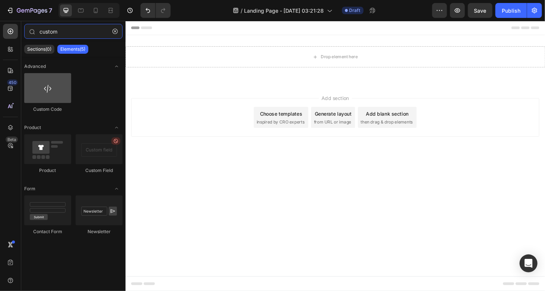
type input "custom"
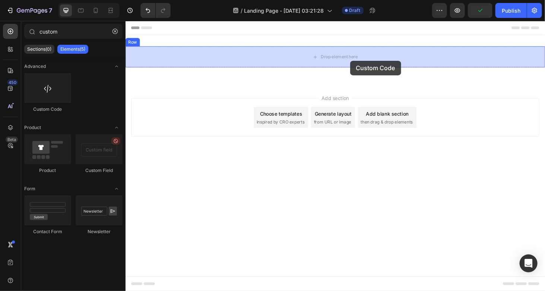
drag, startPoint x: 177, startPoint y: 108, endPoint x: 364, endPoint y: 63, distance: 192.4
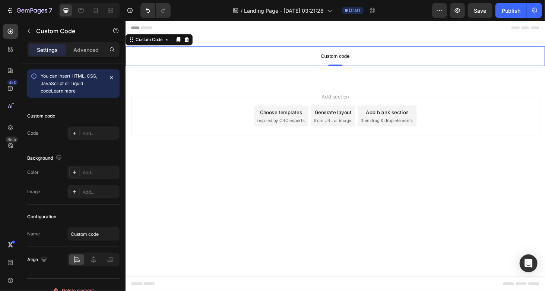
click at [383, 50] on p "Custom code" at bounding box center [348, 58] width 447 height 21
click at [383, 49] on p "Custom code" at bounding box center [348, 58] width 447 height 21
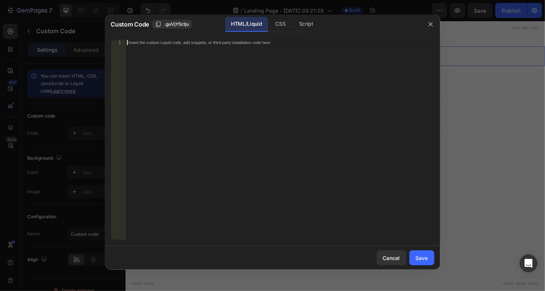
click at [160, 45] on div "Insert the custom Liquid code, add snippets, or third-party installation code h…" at bounding box center [280, 145] width 309 height 210
paste textarea "</html>"
type textarea "</html>"
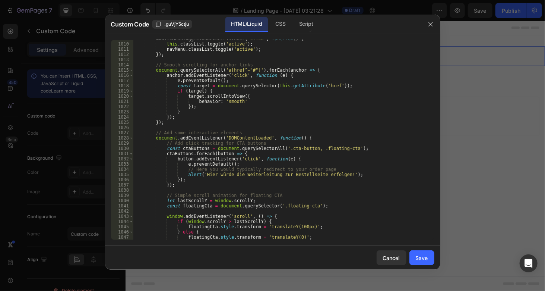
scroll to position [5706, 0]
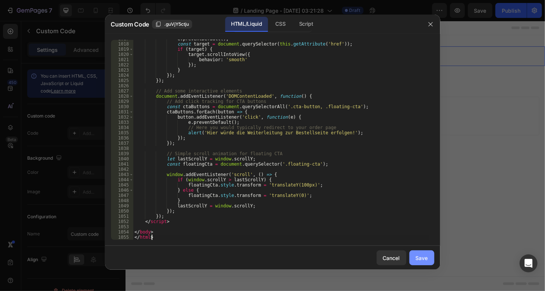
click at [423, 256] on div "Save" at bounding box center [422, 258] width 12 height 8
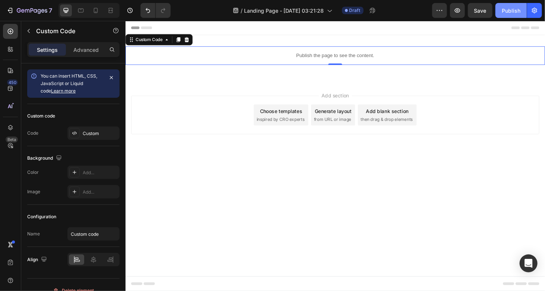
click at [500, 13] on button "Publish" at bounding box center [511, 10] width 31 height 15
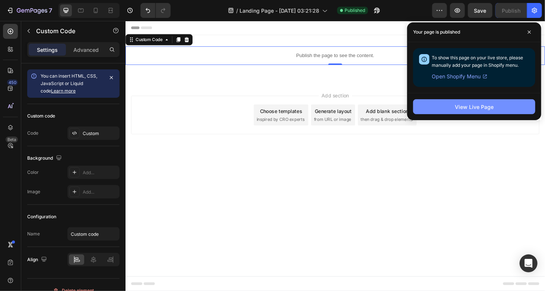
click at [500, 104] on button "View Live Page" at bounding box center [474, 106] width 122 height 15
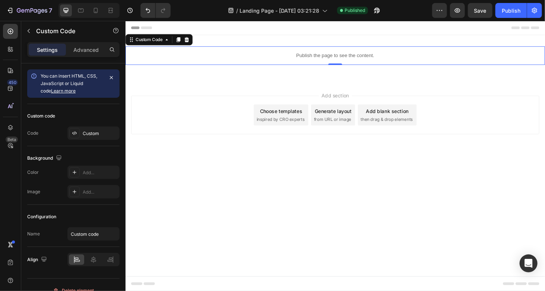
click at [318, 61] on p "Publish the page to see the content." at bounding box center [348, 58] width 447 height 8
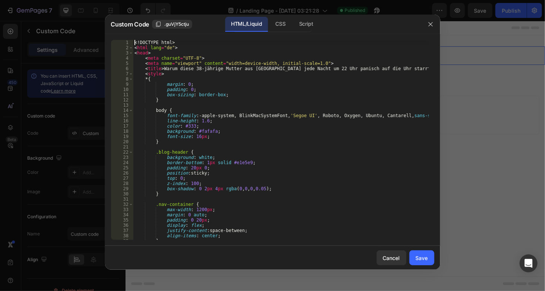
drag, startPoint x: 132, startPoint y: 44, endPoint x: 160, endPoint y: 165, distance: 124.1
click at [202, 247] on div "Custom Code .guVjY5ctju HTML/Liquid CSS Script <!DOCTYPE html> 1 2 3 4 5 6 7 8 …" at bounding box center [272, 142] width 335 height 255
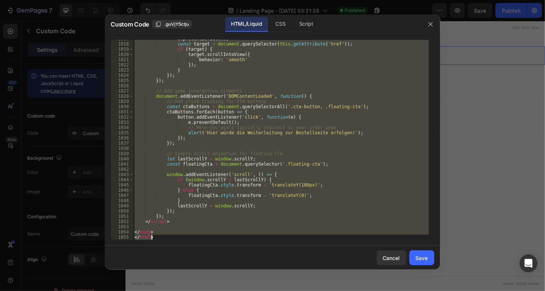
drag, startPoint x: 148, startPoint y: 66, endPoint x: 251, endPoint y: 308, distance: 262.8
click at [251, 0] on html "7 / Landing Page - Aug 26, 03:21:28 Published Preview Save Publish 450 Beta cus…" at bounding box center [272, 0] width 545 height 0
paste textarea
type textarea "</html>"
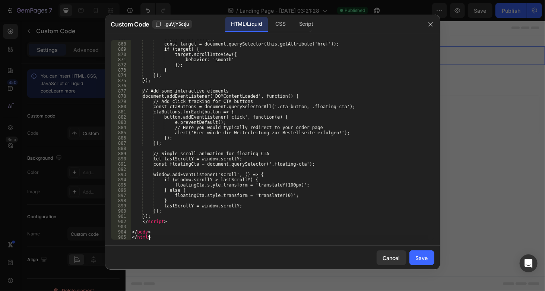
scroll to position [4783, 0]
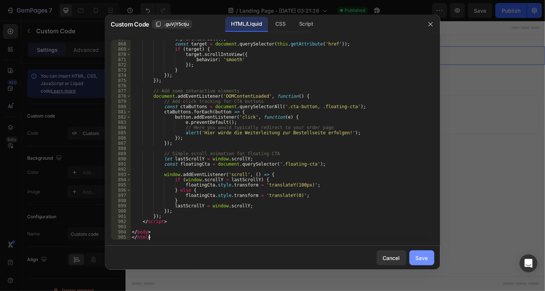
click at [426, 254] on div "Save" at bounding box center [422, 258] width 12 height 8
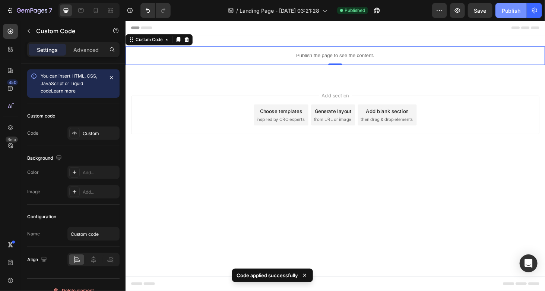
click at [501, 6] on button "Publish" at bounding box center [511, 10] width 31 height 15
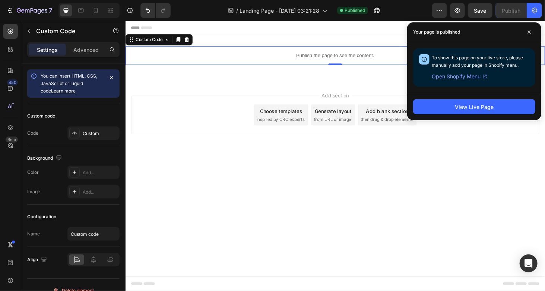
click at [289, 56] on p "Publish the page to see the content." at bounding box center [348, 58] width 447 height 8
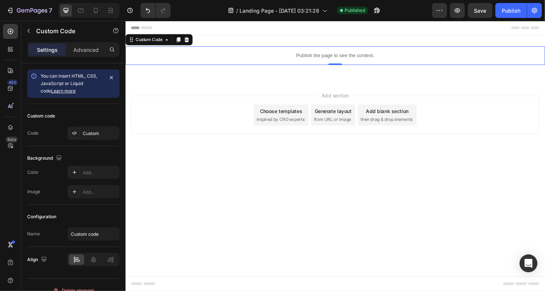
click at [289, 56] on p "Publish the page to see the content." at bounding box center [348, 58] width 447 height 8
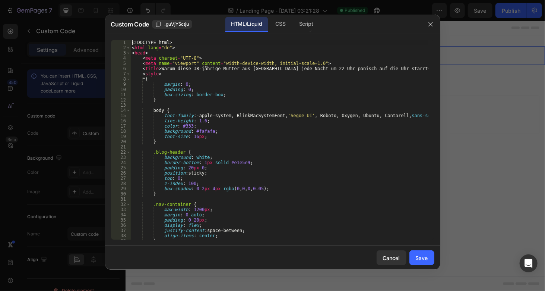
drag, startPoint x: 130, startPoint y: 41, endPoint x: 240, endPoint y: 229, distance: 217.1
click at [240, 229] on div "<!DOCTYPE html> 1 2 3 4 5 6 7 8 9 10 11 12 13 14 15 16 17 18 19 20 21 22 23 24 …" at bounding box center [272, 140] width 323 height 200
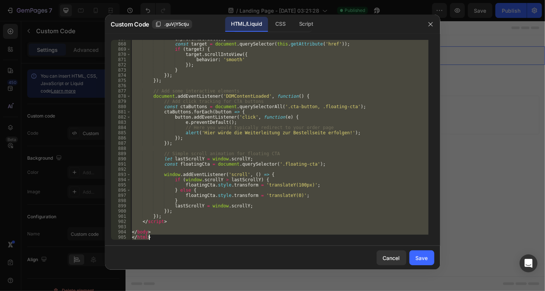
drag, startPoint x: 132, startPoint y: 41, endPoint x: 287, endPoint y: 308, distance: 309.1
click at [287, 0] on html "7 / Landing Page - Aug 26, 03:21:28 Published Preview Save Publish 450 Beta cus…" at bounding box center [272, 0] width 545 height 0
paste textarea
type textarea "</html>"
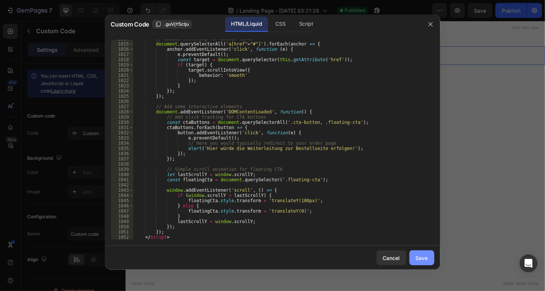
click at [426, 258] on div "Save" at bounding box center [422, 258] width 12 height 8
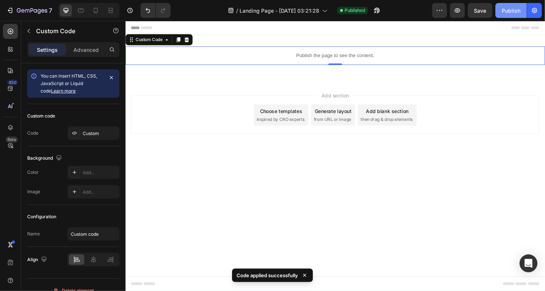
click at [503, 11] on div "Publish" at bounding box center [511, 11] width 19 height 8
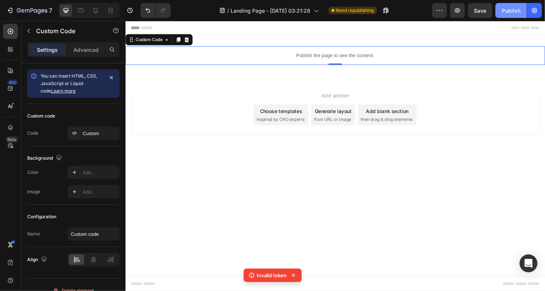
click at [506, 9] on div "Publish" at bounding box center [511, 11] width 19 height 8
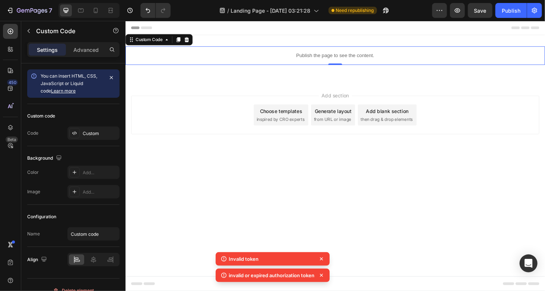
click at [283, 277] on p "invalid or expired authorization token" at bounding box center [272, 274] width 86 height 7
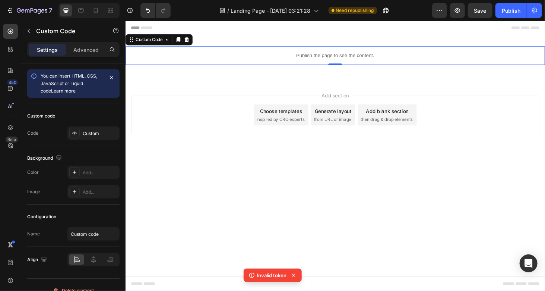
copy body "invalid or expired authorization token"
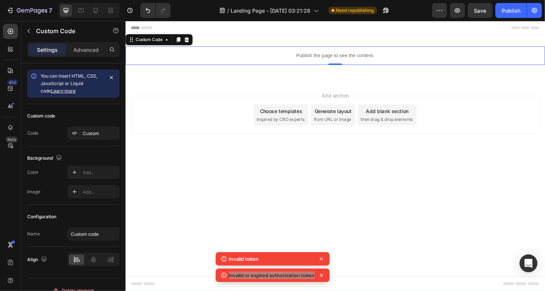
click at [320, 57] on p "Publish the page to see the content." at bounding box center [348, 58] width 447 height 8
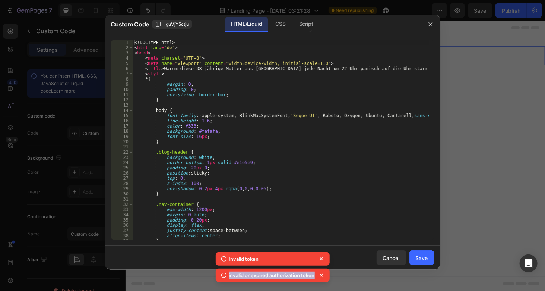
type textarea "<head>"
click at [309, 55] on div "<! DOCTYPE html > < html lang = "de" > < head > < meta charset = "UTF-8" > < me…" at bounding box center [281, 145] width 296 height 210
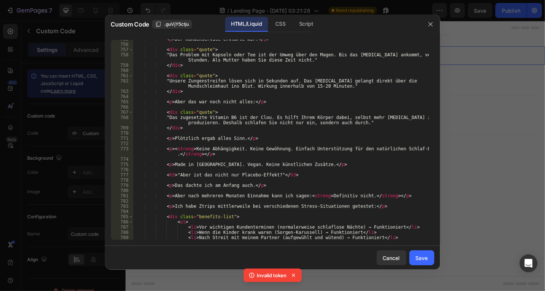
scroll to position [5706, 0]
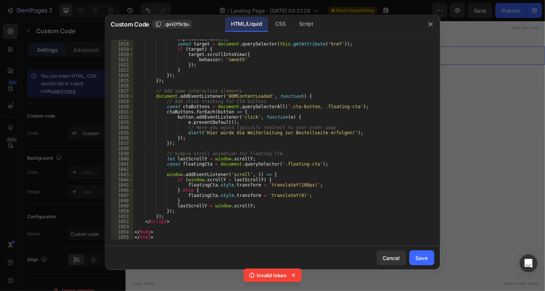
click at [480, 154] on div at bounding box center [272, 145] width 545 height 291
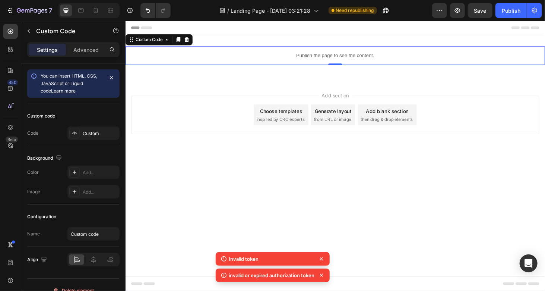
click at [288, 280] on div "invalid or expired authorization token" at bounding box center [273, 274] width 114 height 13
click at [286, 281] on div "invalid or expired authorization token" at bounding box center [273, 274] width 114 height 13
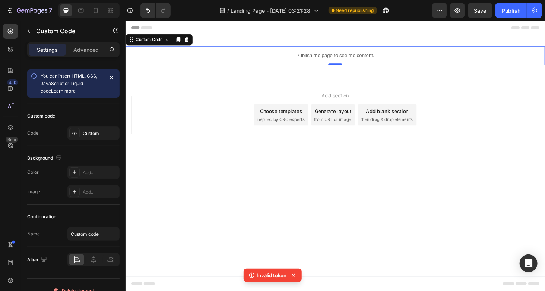
click at [285, 276] on p "Invalid token" at bounding box center [272, 274] width 30 height 7
click at [502, 12] on button "Publish" at bounding box center [511, 10] width 31 height 15
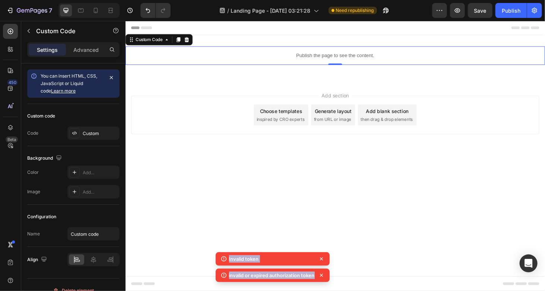
click at [261, 272] on p "invalid or expired authorization token" at bounding box center [272, 274] width 86 height 7
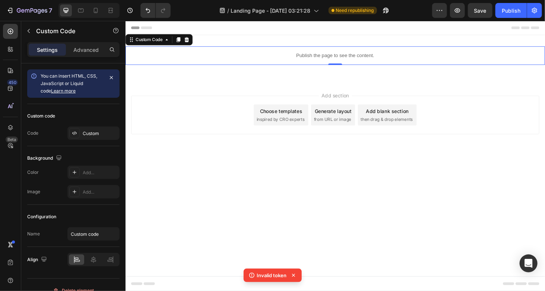
click at [293, 275] on icon at bounding box center [293, 274] width 7 height 7
click at [308, 62] on div "Publish the page to see the content." at bounding box center [348, 58] width 447 height 20
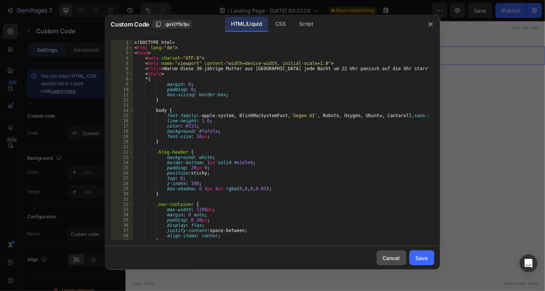
drag, startPoint x: 392, startPoint y: 257, endPoint x: 394, endPoint y: 252, distance: 5.1
click at [392, 257] on div "Cancel" at bounding box center [391, 258] width 17 height 8
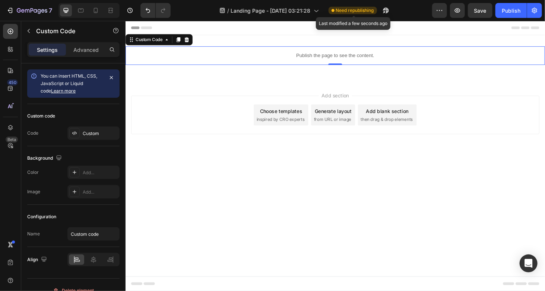
click at [363, 9] on span "Need republishing" at bounding box center [355, 10] width 38 height 7
click at [500, 12] on button "Publish" at bounding box center [511, 10] width 31 height 15
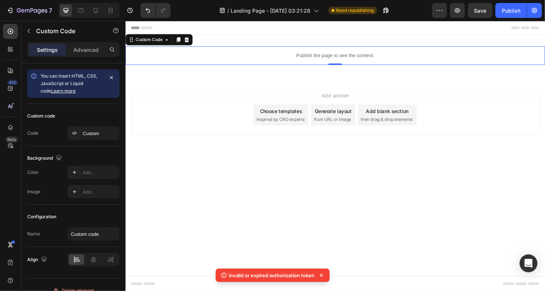
click at [323, 275] on icon at bounding box center [321, 274] width 7 height 7
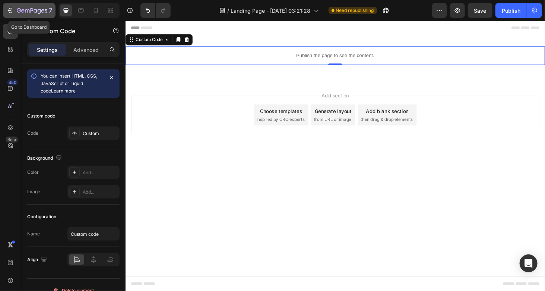
click at [11, 11] on icon "button" at bounding box center [9, 10] width 7 height 7
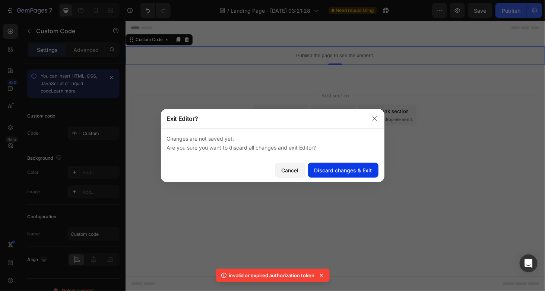
click at [328, 169] on div "Discard changes & Exit" at bounding box center [344, 170] width 58 height 8
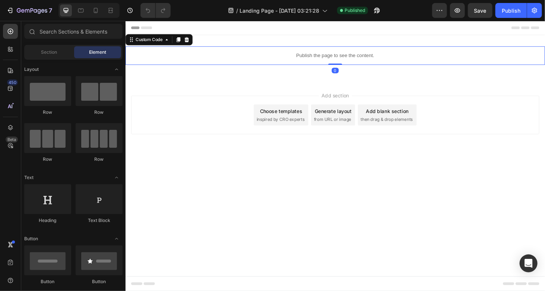
click at [331, 51] on div "Publish the page to see the content." at bounding box center [348, 58] width 447 height 20
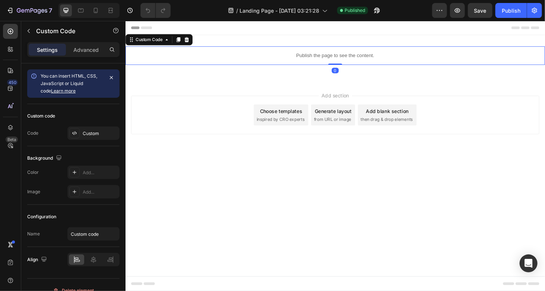
click at [331, 51] on div "Publish the page to see the content." at bounding box center [348, 58] width 447 height 20
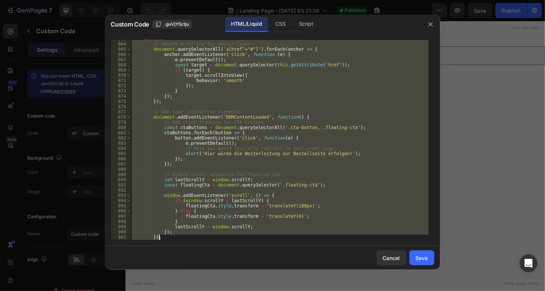
scroll to position [4783, 0]
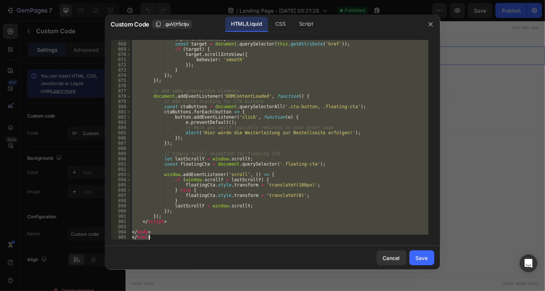
drag, startPoint x: 131, startPoint y: 41, endPoint x: 237, endPoint y: 308, distance: 287.2
click at [237, 0] on html "7 / Landing Page - Aug 26, 03:21:28 Published Preview Save Publish 450 Beta Sec…" at bounding box center [272, 0] width 545 height 0
paste textarea
type textarea "</html>"
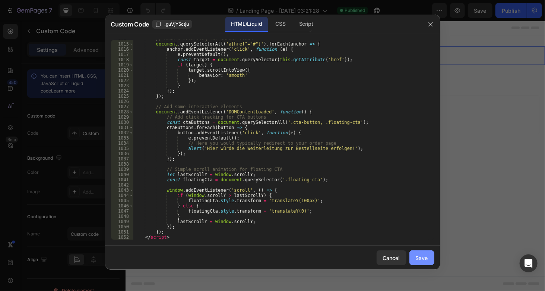
click at [425, 257] on div "Save" at bounding box center [422, 258] width 12 height 8
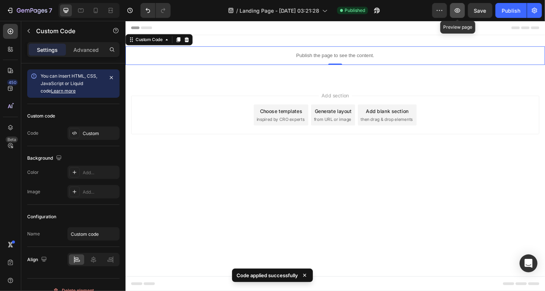
click at [460, 14] on icon "button" at bounding box center [457, 10] width 7 height 7
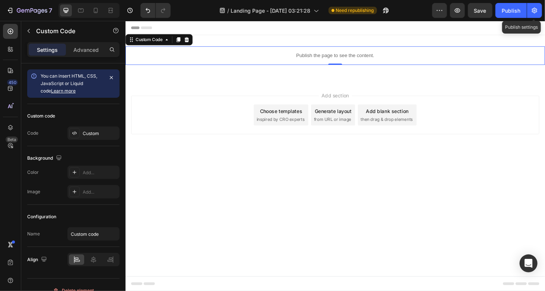
click at [543, 9] on div "7 / Landing Page - Aug 26, 03:21:28 Need republishing Preview Save Publish Publ…" at bounding box center [272, 10] width 545 height 21
click at [537, 13] on icon "button" at bounding box center [534, 10] width 7 height 7
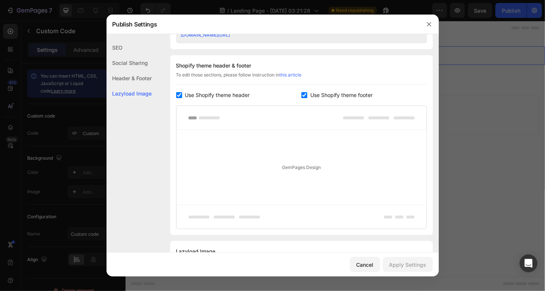
scroll to position [372, 0]
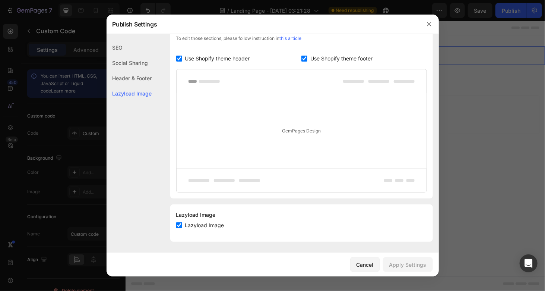
click at [226, 57] on span "Use Shopify theme header" at bounding box center [217, 58] width 65 height 9
checkbox input "false"
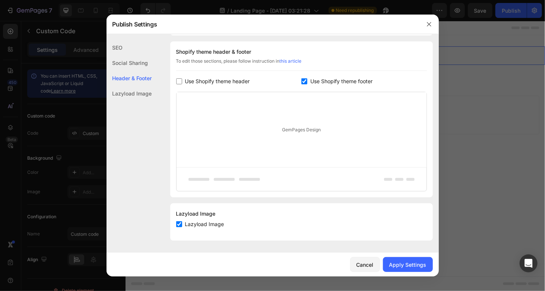
scroll to position [348, 0]
click at [315, 82] on span "Use Shopify theme footer" at bounding box center [341, 82] width 62 height 9
checkbox input "false"
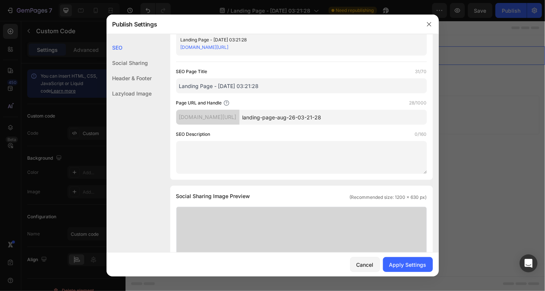
scroll to position [0, 0]
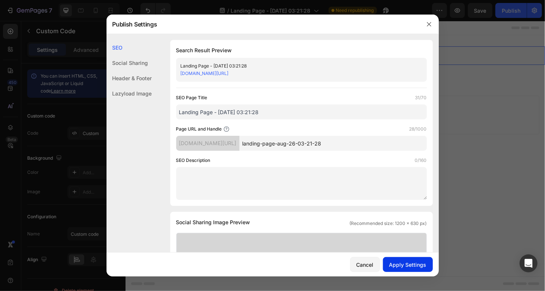
click at [415, 263] on div "Apply Settings" at bounding box center [407, 265] width 37 height 8
drag, startPoint x: 352, startPoint y: 100, endPoint x: 456, endPoint y: 114, distance: 105.0
click at [456, 114] on div at bounding box center [272, 145] width 545 height 291
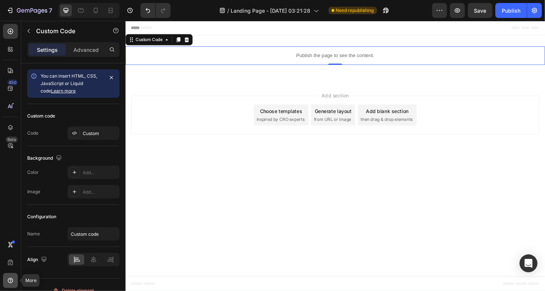
click at [13, 274] on div at bounding box center [10, 280] width 15 height 15
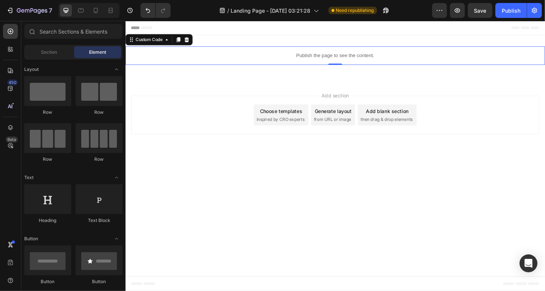
click at [194, 180] on body "Header Publish the page to see the content. Custom Code 0 Row Section 1 Root St…" at bounding box center [348, 165] width 447 height 288
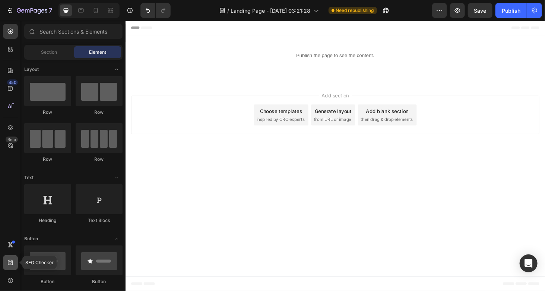
click at [14, 259] on icon at bounding box center [10, 262] width 7 height 7
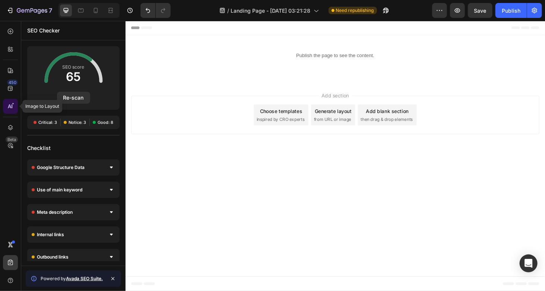
click at [10, 102] on div at bounding box center [10, 106] width 15 height 15
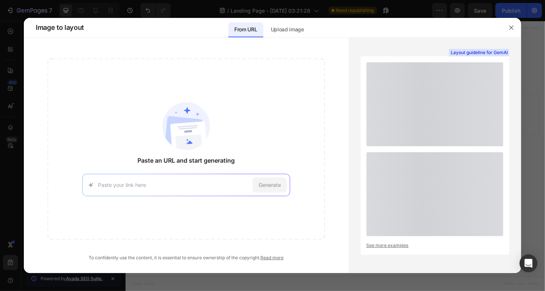
click at [10, 93] on div at bounding box center [272, 145] width 545 height 291
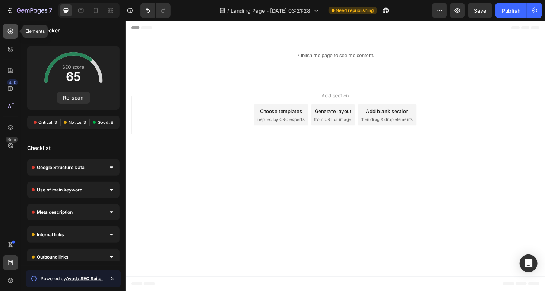
click at [10, 38] on div at bounding box center [10, 31] width 15 height 15
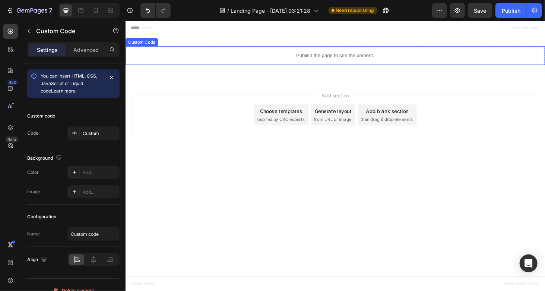
click at [369, 60] on p "Publish the page to see the content." at bounding box center [348, 58] width 447 height 8
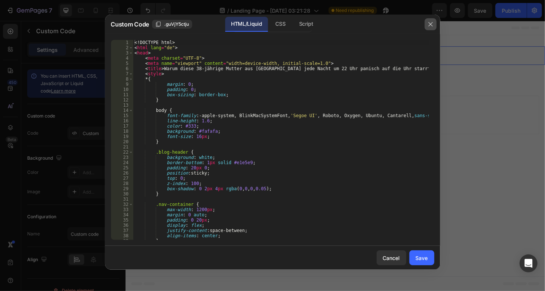
click at [430, 25] on icon "button" at bounding box center [431, 24] width 6 height 6
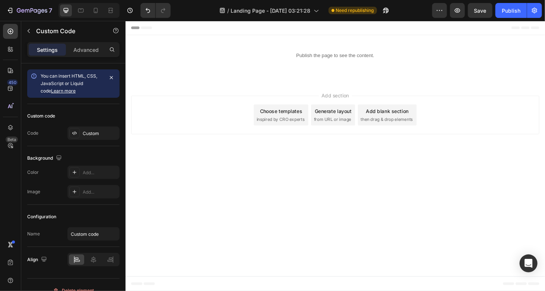
click at [336, 121] on div "Generate layout from URL or image" at bounding box center [346, 121] width 47 height 22
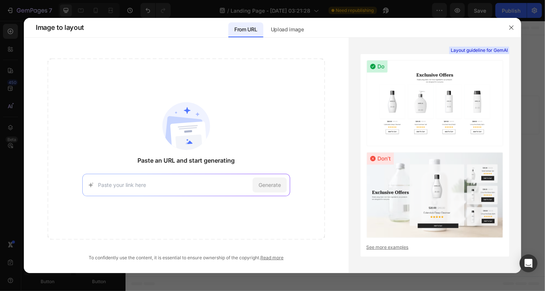
click at [527, 59] on div at bounding box center [272, 145] width 545 height 291
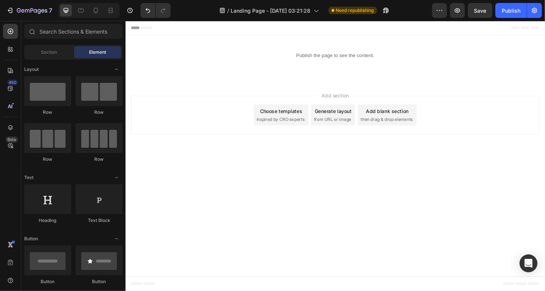
click at [295, 35] on div "Header" at bounding box center [348, 28] width 435 height 15
click at [360, 9] on span "Need republishing" at bounding box center [355, 10] width 38 height 7
click at [538, 13] on icon "button" at bounding box center [534, 10] width 7 height 7
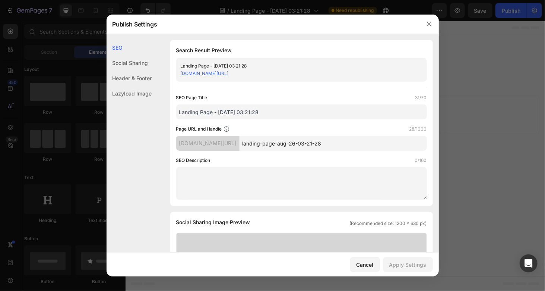
click at [494, 100] on div at bounding box center [272, 145] width 545 height 291
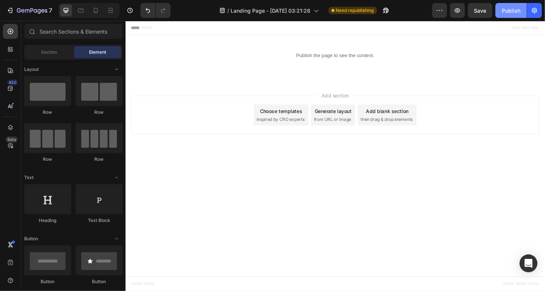
click at [505, 11] on div "Publish" at bounding box center [511, 11] width 19 height 8
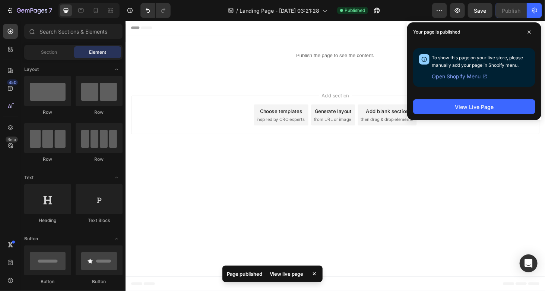
click at [287, 275] on div "View live page" at bounding box center [286, 273] width 42 height 10
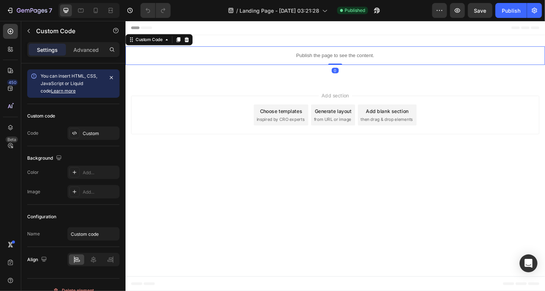
click at [324, 56] on p "Publish the page to see the content." at bounding box center [348, 58] width 447 height 8
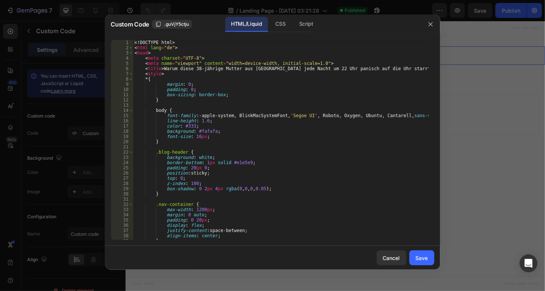
type textarea "background: #fafafa;"
click at [269, 129] on div "<! DOCTYPE html > < html lang = "de" > < head > < meta charset = "UTF-8" > < me…" at bounding box center [281, 145] width 296 height 210
click at [436, 27] on button "button" at bounding box center [431, 24] width 12 height 12
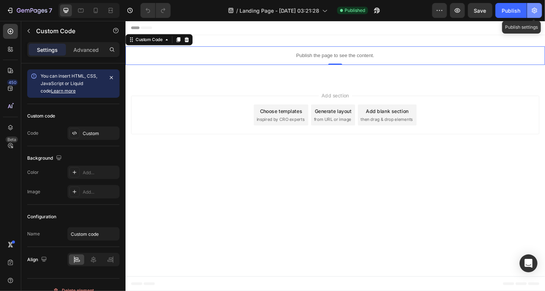
click at [541, 16] on button "button" at bounding box center [534, 10] width 15 height 15
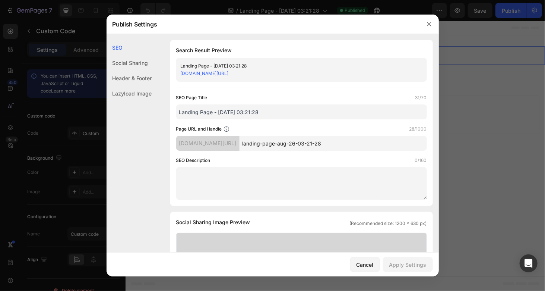
click at [152, 99] on div "Lazyload Image" at bounding box center [129, 93] width 45 height 15
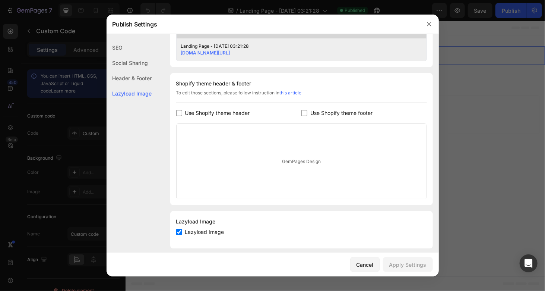
scroll to position [324, 0]
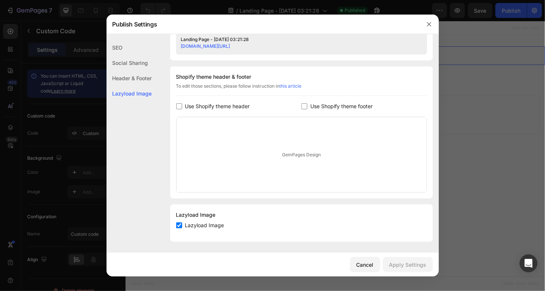
click at [141, 86] on div "Header & Footer" at bounding box center [129, 93] width 45 height 15
click at [140, 70] on div "Social Sharing" at bounding box center [129, 77] width 45 height 15
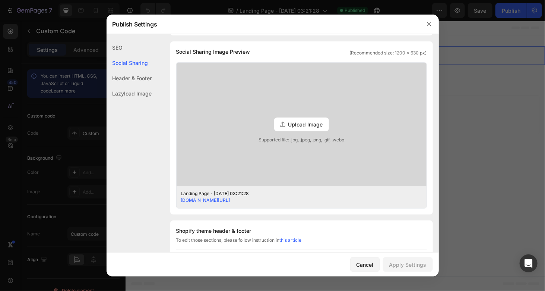
scroll to position [170, 0]
click at [291, 123] on span "Upload Image" at bounding box center [305, 124] width 35 height 8
click at [0, 0] on input "Upload Image Supported file: .jpg, .jpeg, .png, .gif, .webp" at bounding box center [0, 0] width 0 height 0
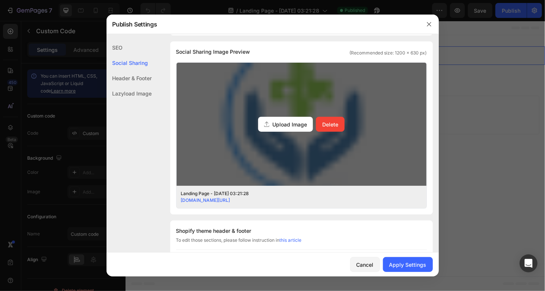
click at [285, 120] on span "Upload Image" at bounding box center [289, 124] width 35 height 8
click at [0, 0] on input "Upload Image Delete" at bounding box center [0, 0] width 0 height 0
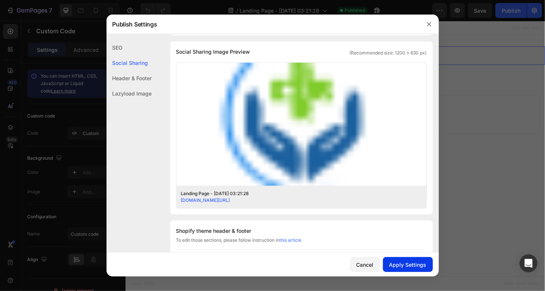
click at [404, 261] on div "Apply Settings" at bounding box center [407, 265] width 37 height 8
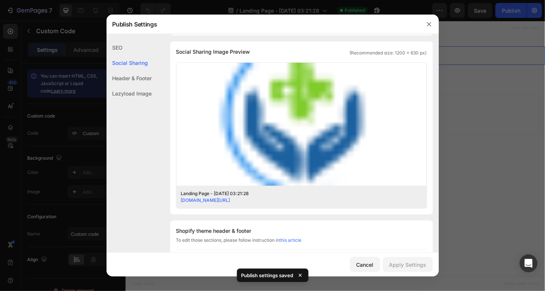
click at [469, 170] on div at bounding box center [272, 145] width 545 height 291
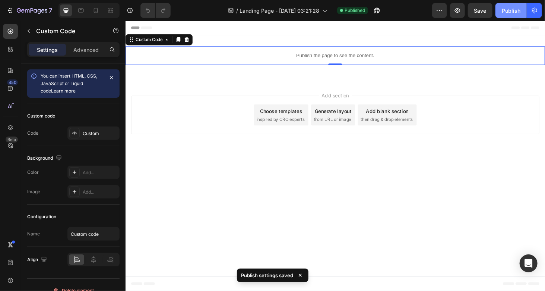
click at [512, 14] on div "Publish" at bounding box center [511, 11] width 19 height 8
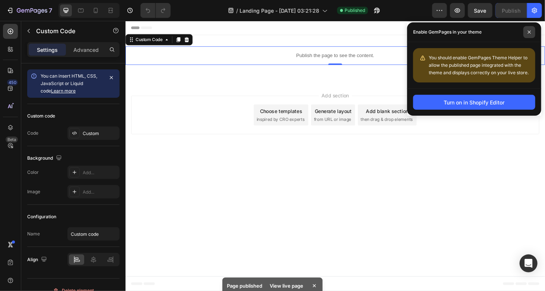
click at [530, 32] on icon at bounding box center [529, 32] width 3 height 3
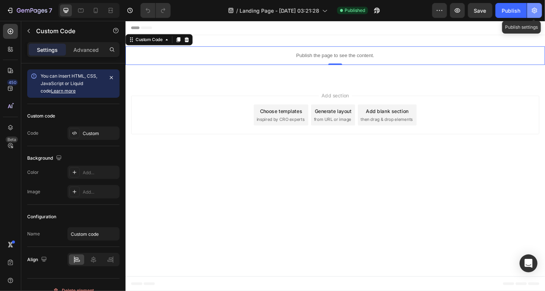
click at [534, 9] on icon "button" at bounding box center [534, 11] width 5 height 6
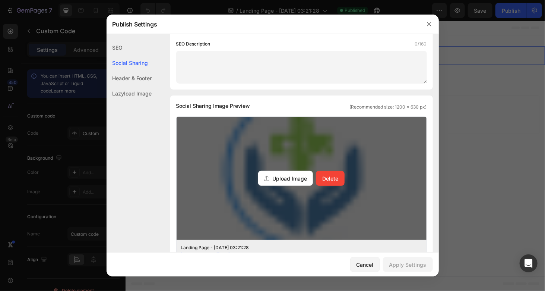
scroll to position [149, 0]
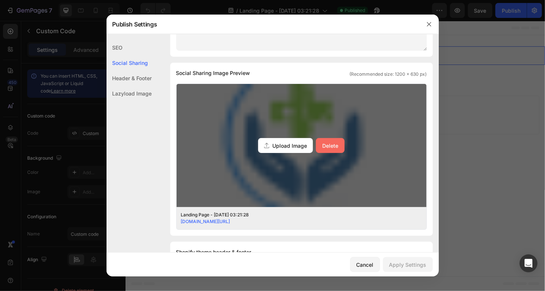
click at [333, 147] on div "Delete" at bounding box center [330, 146] width 16 height 8
click at [0, 0] on input "Upload Image Delete" at bounding box center [0, 0] width 0 height 0
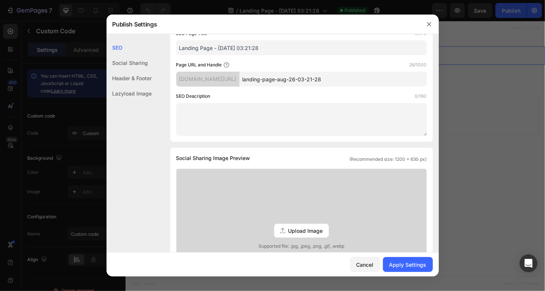
scroll to position [0, 0]
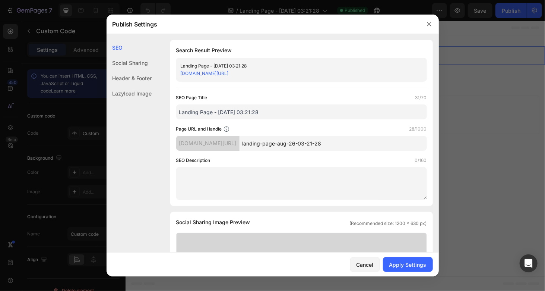
click at [274, 109] on input "Landing Page - [DATE] 03:21:28" at bounding box center [301, 111] width 251 height 15
type input "VitalDaily Blog"
click at [268, 120] on div "SEO Page Title 15/70 VitalDaily Blog Page URL and Handle 28/1000 [DOMAIN_NAME][…" at bounding box center [301, 147] width 251 height 106
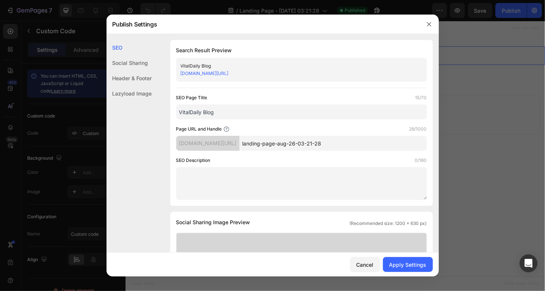
click at [267, 112] on input "VitalDaily Blog" at bounding box center [301, 111] width 251 height 15
click at [332, 143] on input "landing-page-aug-26-03-21-28" at bounding box center [333, 143] width 187 height 15
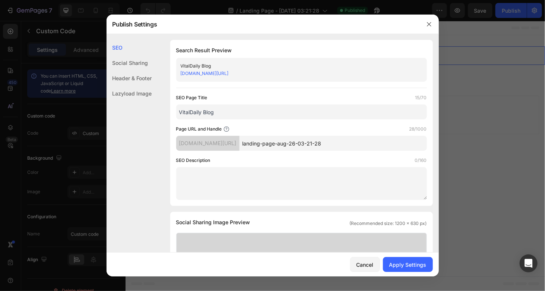
click at [332, 143] on input "landing-page-aug-26-03-21-28" at bounding box center [333, 143] width 187 height 15
paste input "VitalDaily Blog"
type input "VitalDaily-Blog"
click at [338, 154] on div "SEO Page Title 15/70 VitalDaily Blog Page URL and Handle 28/1000 [DOMAIN_NAME][…" at bounding box center [301, 147] width 251 height 106
click at [404, 258] on button "Apply Settings" at bounding box center [408, 264] width 50 height 15
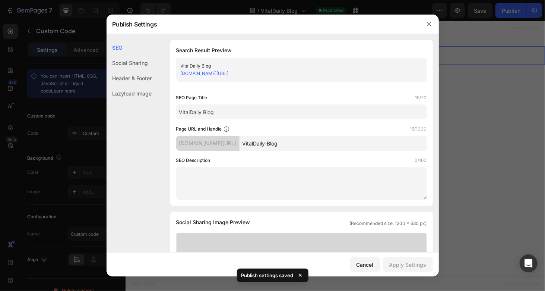
click at [424, 30] on div at bounding box center [429, 24] width 19 height 19
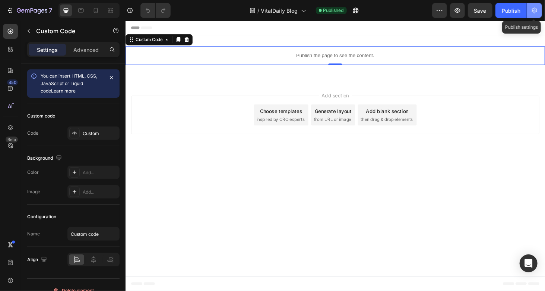
click at [531, 6] on button "button" at bounding box center [534, 10] width 15 height 15
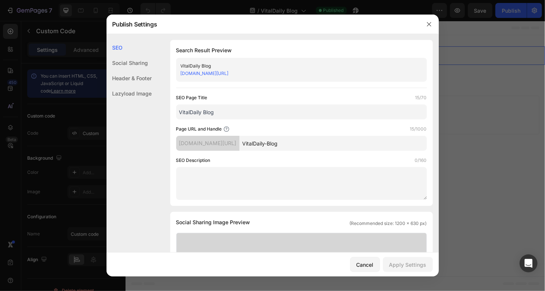
click at [233, 70] on div "[DOMAIN_NAME][URL]" at bounding box center [296, 73] width 230 height 7
click at [229, 72] on link "[DOMAIN_NAME][URL]" at bounding box center [205, 73] width 48 height 6
click at [152, 86] on div "Header & Footer" at bounding box center [129, 93] width 45 height 15
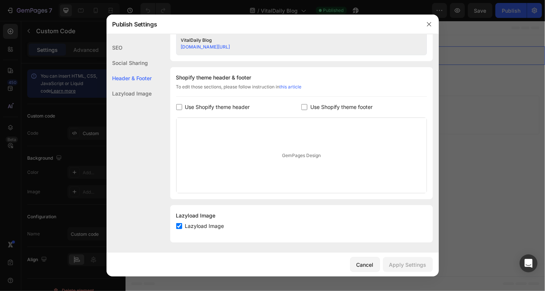
click at [148, 70] on div "Social Sharing" at bounding box center [129, 77] width 45 height 15
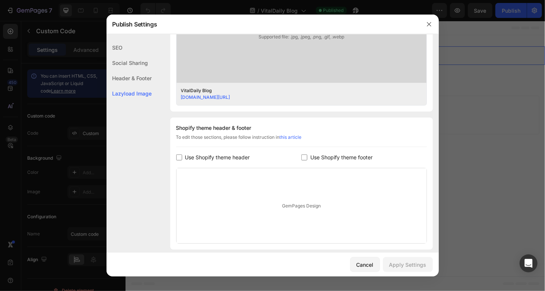
scroll to position [324, 0]
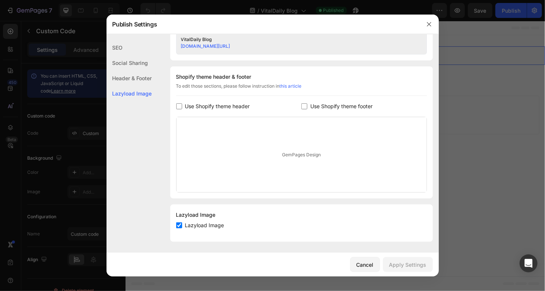
click at [303, 105] on input "checkbox" at bounding box center [304, 106] width 6 height 6
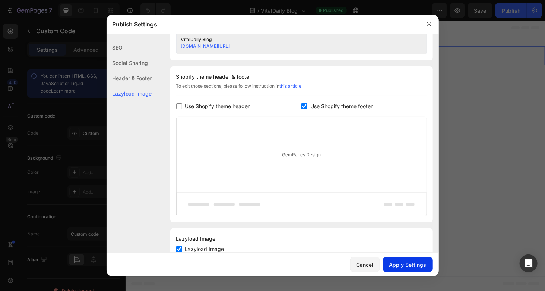
click at [407, 267] on div "Apply Settings" at bounding box center [407, 265] width 37 height 8
click at [307, 106] on label "Use Shopify theme footer" at bounding box center [339, 106] width 65 height 9
checkbox input "false"
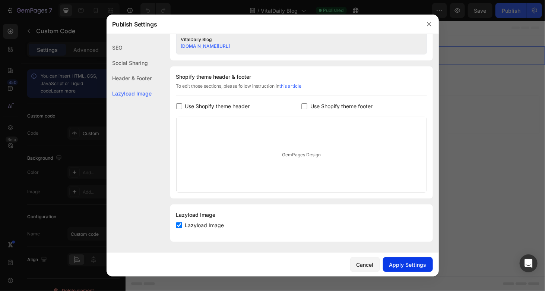
click at [396, 265] on div "Apply Settings" at bounding box center [407, 265] width 37 height 8
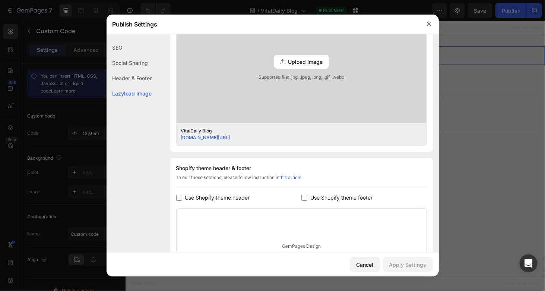
scroll to position [175, 0]
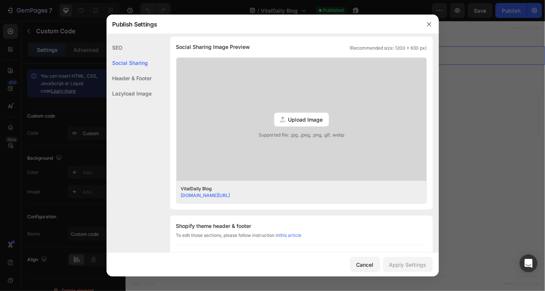
click at [479, 104] on div at bounding box center [272, 145] width 545 height 291
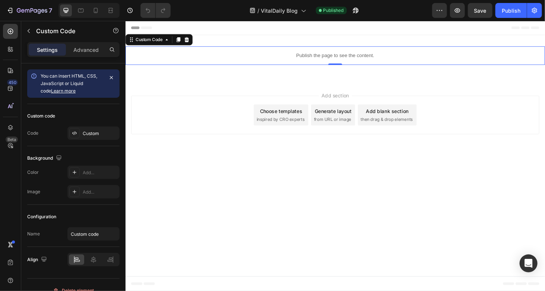
click at [315, 61] on p "Publish the page to see the content." at bounding box center [348, 58] width 447 height 8
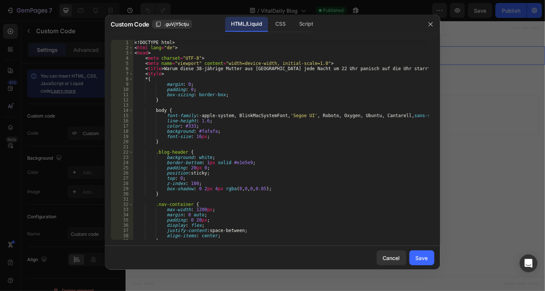
click at [224, 103] on div "<! DOCTYPE html > < html lang = "de" > < head > < meta charset = "UTF-8" > < me…" at bounding box center [281, 145] width 296 height 210
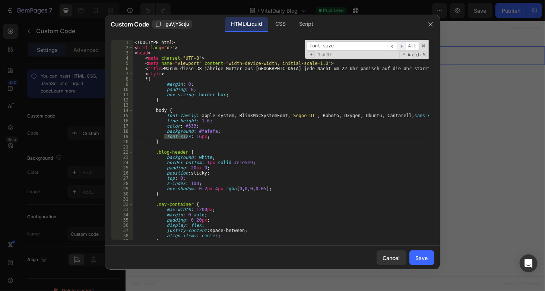
type input "font-size"
click at [405, 47] on span "​" at bounding box center [401, 45] width 9 height 9
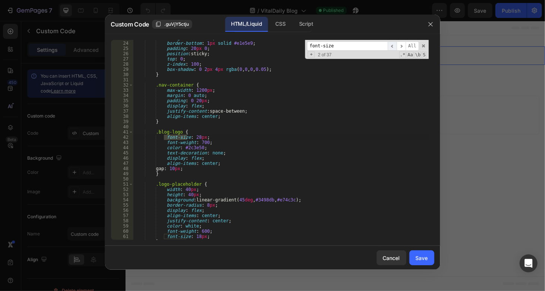
click at [393, 46] on span "​" at bounding box center [392, 45] width 9 height 9
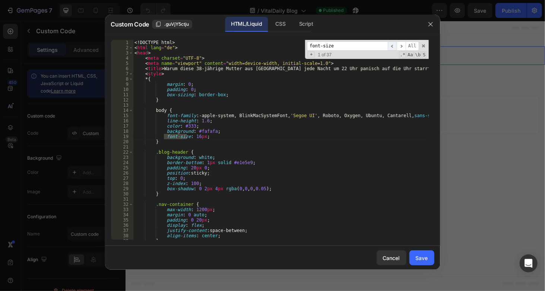
scroll to position [0, 0]
click at [195, 138] on div "<! DOCTYPE html > < html lang = "de" > < head > < meta charset = "UTF-8" > < me…" at bounding box center [281, 145] width 296 height 210
click at [305, 221] on div "<! DOCTYPE html > < html lang = "de" > < head > < meta charset = "UTF-8" > < me…" at bounding box center [281, 145] width 296 height 210
type textarea "padding: 0 20px;"
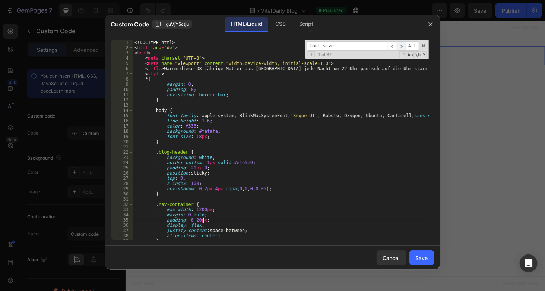
click at [405, 41] on span "​" at bounding box center [401, 45] width 9 height 9
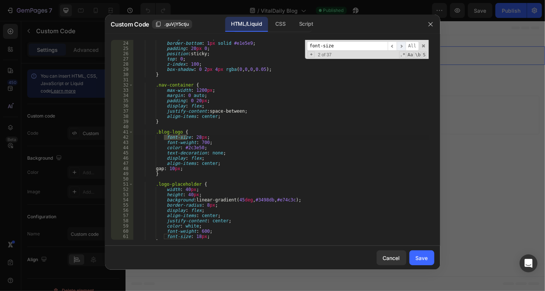
click at [405, 43] on span "​" at bounding box center [401, 45] width 9 height 9
click at [405, 44] on span "​" at bounding box center [401, 45] width 9 height 9
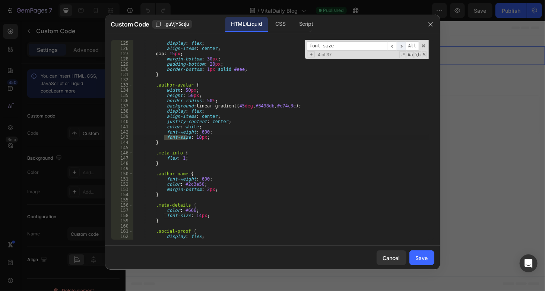
scroll to position [646, 0]
click at [405, 44] on span "​" at bounding box center [401, 45] width 9 height 9
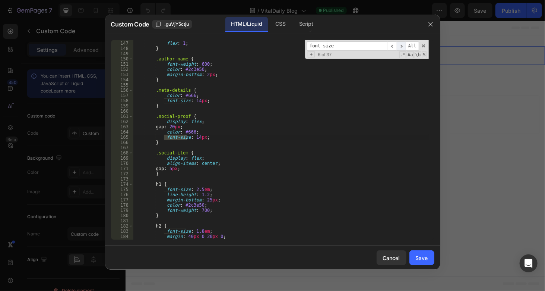
click at [405, 44] on span "​" at bounding box center [401, 45] width 9 height 9
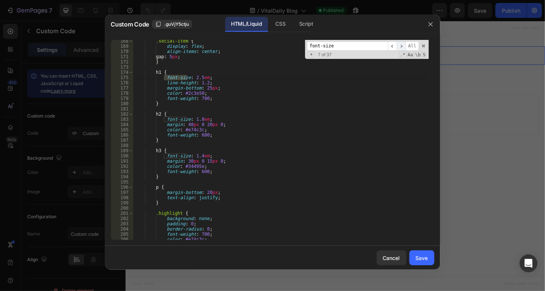
click at [403, 47] on span "​" at bounding box center [401, 45] width 9 height 9
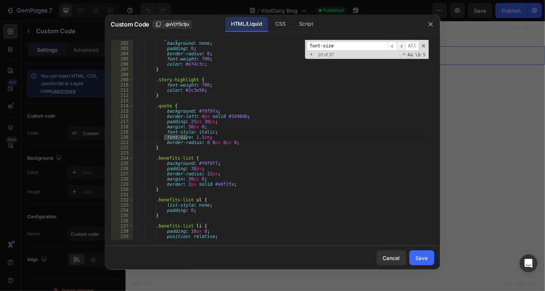
scroll to position [1048, 0]
click at [327, 46] on input "font-size" at bounding box center [347, 45] width 81 height 9
paste input "text-align"
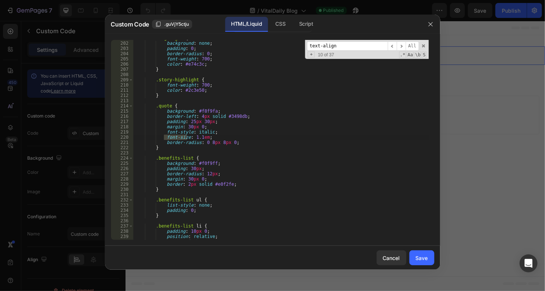
scroll to position [1403, 0]
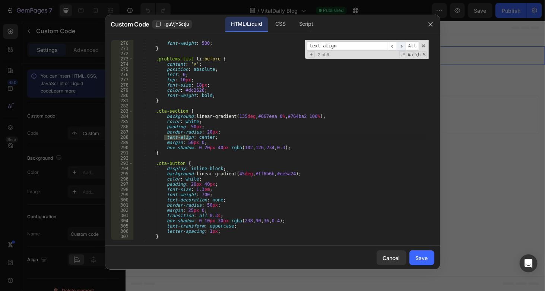
type input "text-align"
click at [402, 45] on span "​" at bounding box center [401, 45] width 9 height 9
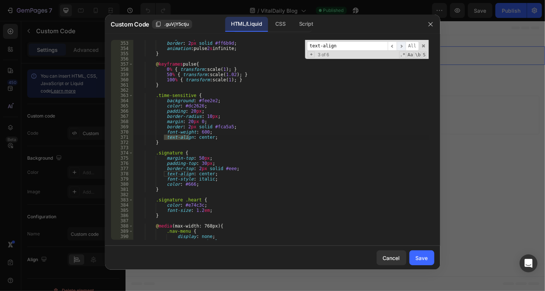
click at [402, 45] on span "​" at bounding box center [401, 45] width 9 height 9
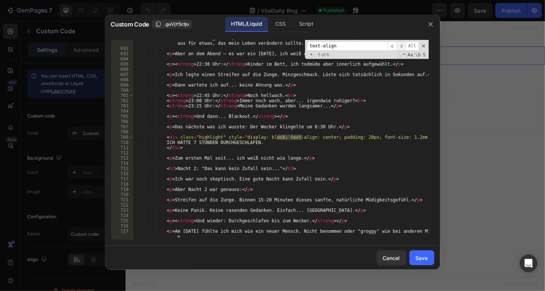
click at [402, 45] on span "​" at bounding box center [401, 45] width 9 height 9
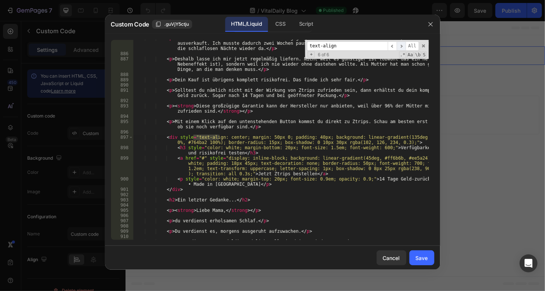
scroll to position [4841, 0]
click at [402, 46] on span "​" at bounding box center [401, 45] width 9 height 9
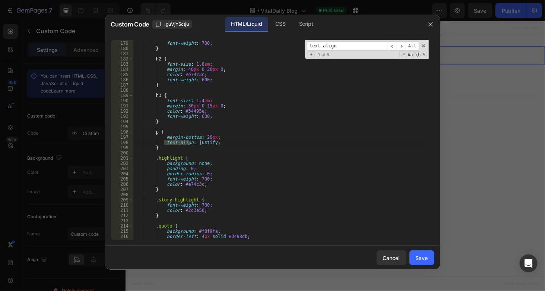
click at [202, 141] on div "color : #2c3e50 ; font-weight : 700 ; } h2 { font-size : 1.8 em ; margin : 40 p…" at bounding box center [281, 140] width 296 height 210
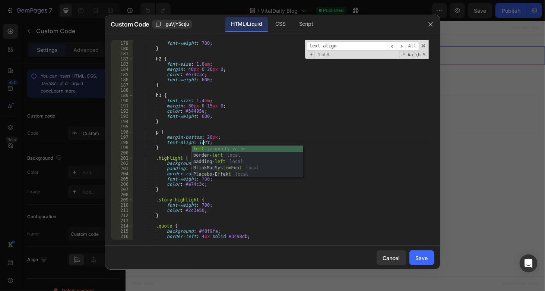
scroll to position [0, 5]
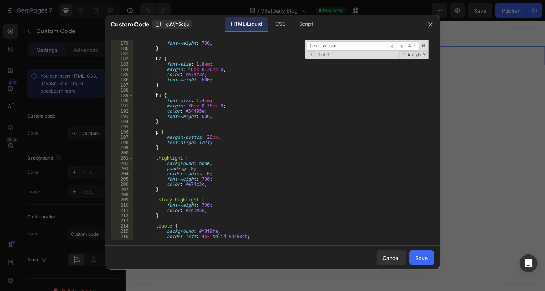
click at [279, 130] on div "color : #2c3e50 ; font-weight : 700 ; } h2 { font-size : 1.8 em ; margin : 40 p…" at bounding box center [281, 140] width 296 height 210
type textarea "p {"
click at [423, 259] on div "Save" at bounding box center [422, 258] width 12 height 8
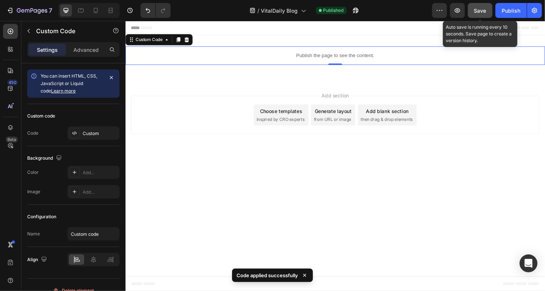
click at [479, 10] on span "Save" at bounding box center [480, 10] width 12 height 6
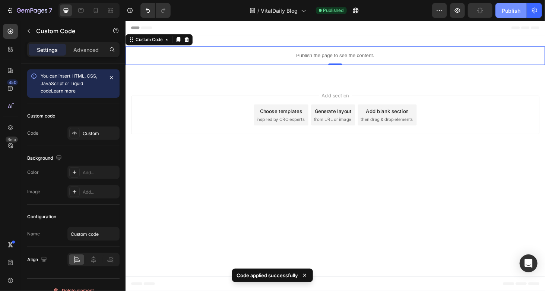
click at [514, 12] on div "Publish" at bounding box center [511, 11] width 19 height 8
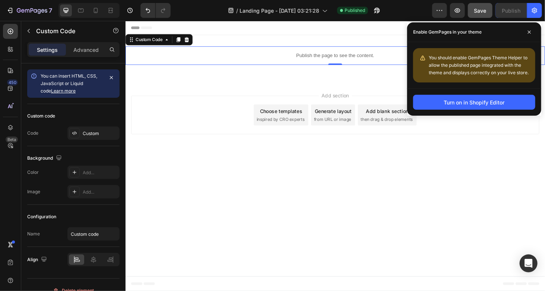
click at [300, 54] on p "Publish the page to see the content." at bounding box center [348, 58] width 447 height 8
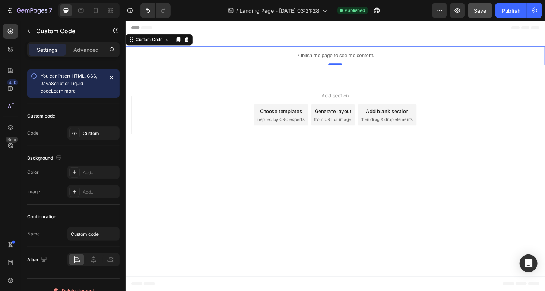
click at [300, 54] on p "Publish the page to see the content." at bounding box center [348, 58] width 447 height 8
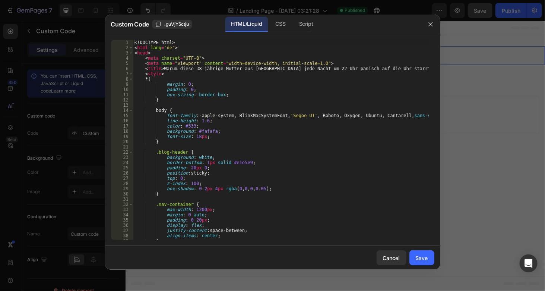
click at [368, 125] on div "<! DOCTYPE html > < html lang = "de" > < head > < meta charset = "UTF-8" > < me…" at bounding box center [281, 145] width 296 height 210
paste textarea "</div>"
click at [353, 133] on div "<! DOCTYPE html > < html lang = "de" > < head > < meta charset = "UTF-8" > < me…" at bounding box center [281, 145] width 296 height 210
type textarea "background: #fafafa;"
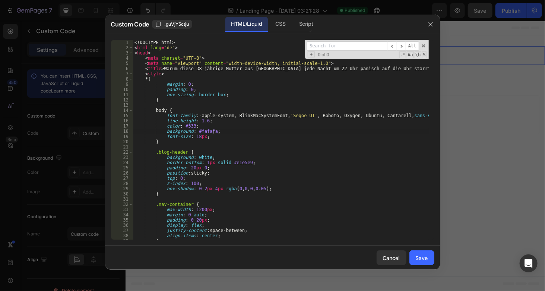
click at [348, 47] on input at bounding box center [347, 45] width 81 height 9
click at [339, 44] on input "<div style="text-align: center; margin: 40px 0; padding: 30px; background: #f0f…" at bounding box center [347, 45] width 81 height 9
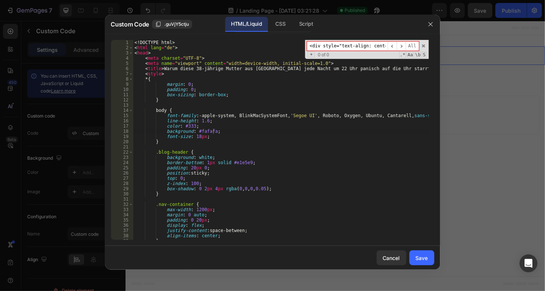
drag, startPoint x: 339, startPoint y: 44, endPoint x: 275, endPoint y: 42, distance: 64.1
click at [275, 42] on div "<! DOCTYPE html > < html lang = "de" > < head > < meta charset = "UTF-8" > < me…" at bounding box center [281, 140] width 296 height 200
click at [325, 41] on input "<div style="text-align: center; margin: 40px 0; padding: 30px; background: #f0f…" at bounding box center [347, 45] width 81 height 9
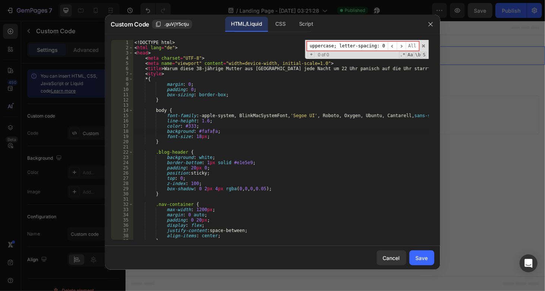
drag, startPoint x: 325, startPoint y: 41, endPoint x: 496, endPoint y: 43, distance: 171.4
click at [496, 43] on div "Custom Code .guVjY5ctju HTML/Liquid CSS Script background: #fafafa; 1 2 3 4 5 6…" at bounding box center [272, 145] width 545 height 291
click at [339, 44] on input "<div style="text-align: center; margin: 40px 0; padding: 30px; background: #f0f…" at bounding box center [347, 45] width 81 height 9
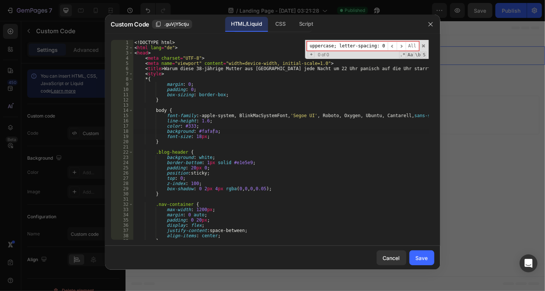
scroll to position [0, 0]
click at [347, 45] on input "<div style="text-align: center; margin: 40px 0; padding: 30px; background: #f0f…" at bounding box center [347, 45] width 81 height 9
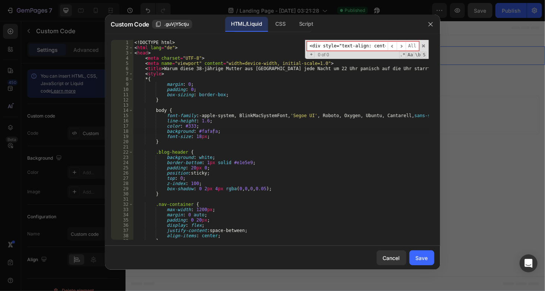
paste input "Verfügbarkeit testen"
click at [364, 45] on input "Verfügbarkeit testen" at bounding box center [347, 45] width 81 height 9
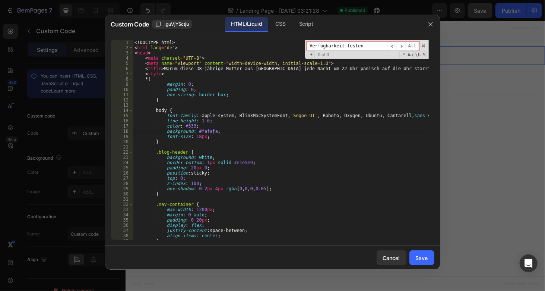
click at [364, 45] on input "Verfügbarkeit testen" at bounding box center [347, 45] width 81 height 9
click at [345, 42] on input "Verfügbarkeit testen" at bounding box center [347, 45] width 81 height 9
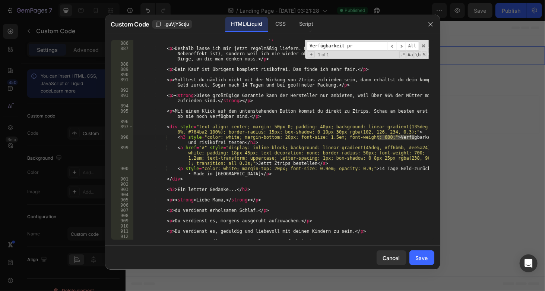
scroll to position [4851, 0]
type input "Verfügbarkeit prüfem"
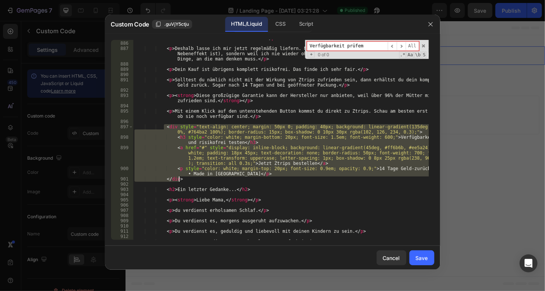
drag, startPoint x: 164, startPoint y: 127, endPoint x: 250, endPoint y: 179, distance: 100.8
click at [250, 179] on div "< p > Mir ist der Vorrat nämlich schon einmal ausgegangen. Genau in dieser Zeit…" at bounding box center [281, 135] width 296 height 221
type textarea "<p style="color: white; margin-top: 20px; font-size: 0.9em; opacity: 0.9;">14 T…"
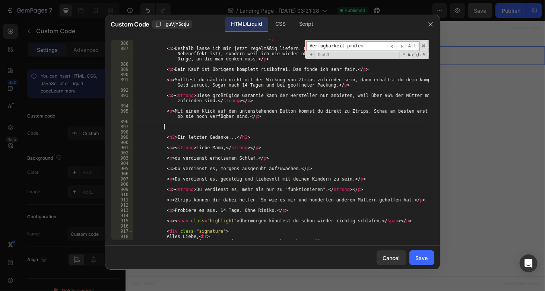
paste textarea "</div>"
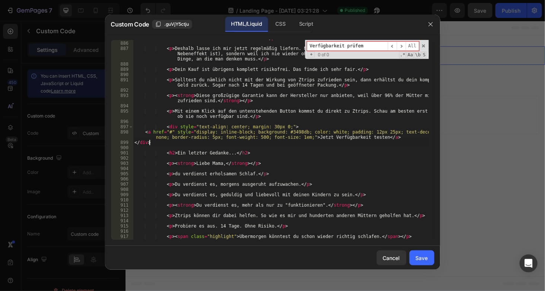
scroll to position [0, 1]
drag, startPoint x: 134, startPoint y: 139, endPoint x: 151, endPoint y: 163, distance: 28.9
click at [134, 140] on div "< p > Mir ist der Vorrat nämlich schon einmal ausgegangen. Genau in dieser Zeit…" at bounding box center [281, 135] width 296 height 221
click at [136, 143] on div "< p > Mir ist der Vorrat nämlich schon einmal ausgegangen. Genau in dieser Zeit…" at bounding box center [281, 135] width 296 height 221
click at [135, 142] on div "< p > Mir ist der Vorrat nämlich schon einmal ausgegangen. Genau in dieser Zeit…" at bounding box center [281, 135] width 296 height 221
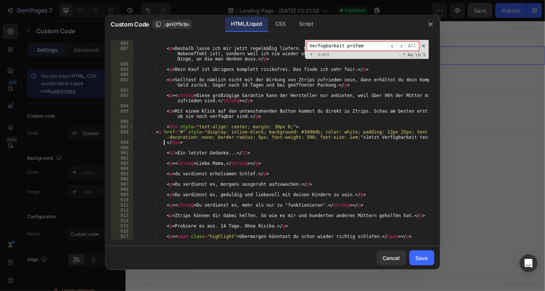
click at [148, 135] on div "< p > Mir ist der Vorrat nämlich schon einmal ausgegangen. Genau in dieser Zeit…" at bounding box center [281, 135] width 296 height 221
click at [151, 132] on div "< p > Mir ist der Vorrat nämlich schon einmal ausgegangen. Genau in dieser Zeit…" at bounding box center [281, 135] width 296 height 221
type textarea "<a href="#" style="display: inline-block; background: #3498db; color: white; pa…"
click at [225, 189] on div "< p > Mir ist der Vorrat nämlich schon einmal ausgegangen. Genau in dieser Zeit…" at bounding box center [281, 135] width 296 height 221
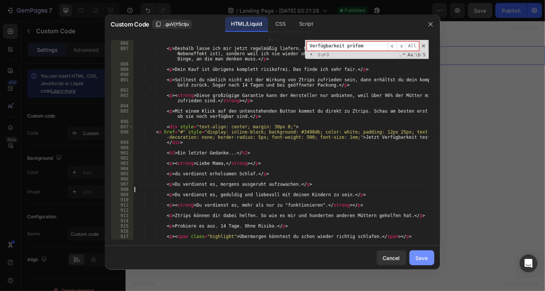
click at [423, 254] on div "Save" at bounding box center [422, 258] width 12 height 8
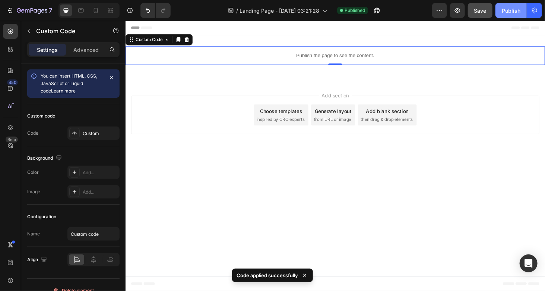
click at [498, 16] on button "Publish" at bounding box center [511, 10] width 31 height 15
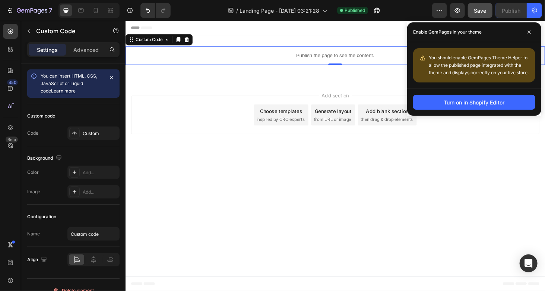
click at [243, 53] on div "Publish the page to see the content." at bounding box center [348, 58] width 447 height 20
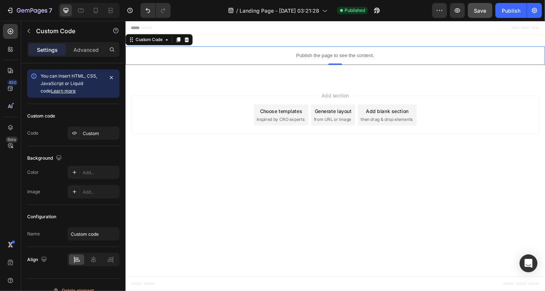
click at [243, 53] on div "Publish the page to see the content." at bounding box center [348, 58] width 447 height 20
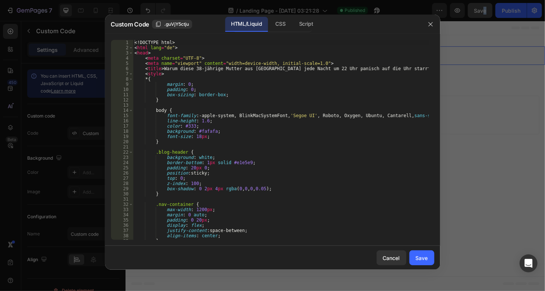
type textarea "margin: 0;"
click at [334, 84] on div "<! DOCTYPE html > < html lang = "de" > < head > < meta charset = "UTF-8" > < me…" at bounding box center [281, 145] width 296 height 210
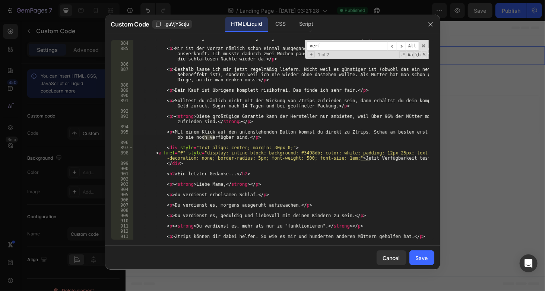
scroll to position [4831, 0]
type input "verfügbarkeit"
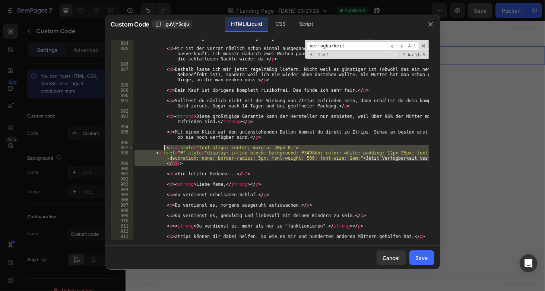
drag, startPoint x: 187, startPoint y: 165, endPoint x: 164, endPoint y: 147, distance: 29.5
click at [164, 147] on div "< p > Das ist möglich. Schon in wenigen Tagen. Dank blitzschneller Lieferung. <…" at bounding box center [281, 140] width 296 height 210
type textarea "<div style="text-align: center; margin: 30px 0;"> <a href="#" style="display: i…"
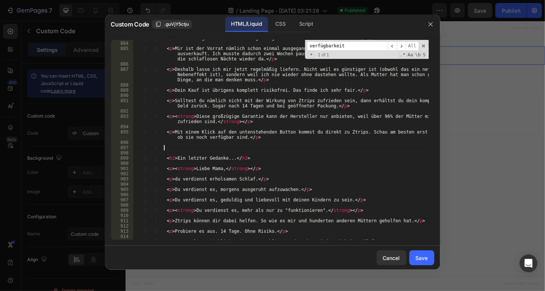
paste textarea "</div>"
type textarea "</div>"
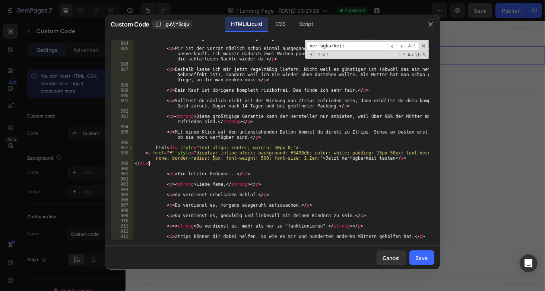
click at [174, 143] on div "< p > Das ist möglich. Schon in wenigen Tagen. Dank blitzschneller Lieferung. <…" at bounding box center [281, 140] width 296 height 210
click at [173, 141] on div "< p > Das ist möglich. Schon in wenigen Tagen. Dank blitzschneller Lieferung. <…" at bounding box center [281, 140] width 296 height 210
click at [174, 147] on div "< p > Das ist möglich. Schon in wenigen Tagen. Dank blitzschneller Lieferung. <…" at bounding box center [281, 140] width 296 height 210
click at [136, 164] on div "< p > Das ist möglich. Schon in wenigen Tagen. Dank blitzschneller Lieferung. <…" at bounding box center [281, 140] width 296 height 210
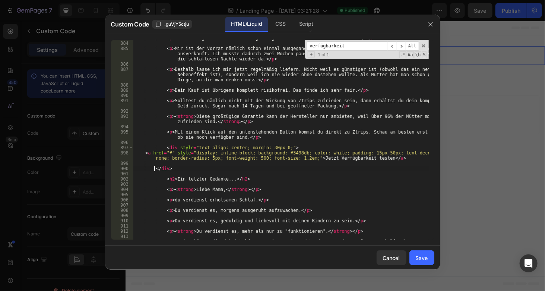
type textarea "</div>"
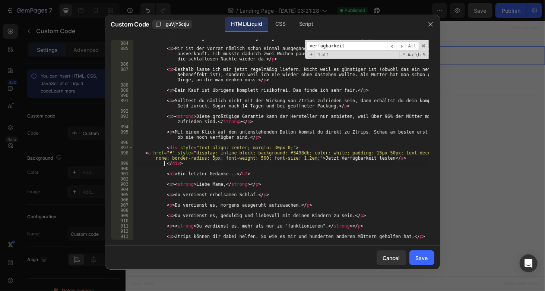
scroll to position [0, 0]
type textarea "</div>"
click at [422, 263] on button "Save" at bounding box center [422, 257] width 25 height 15
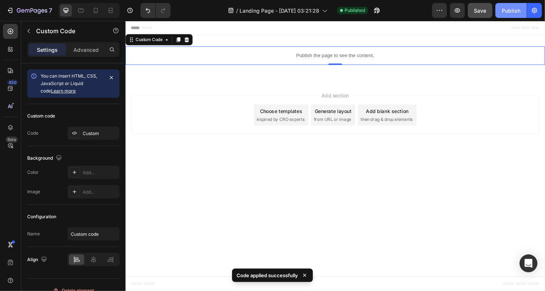
click at [514, 12] on div "Publish" at bounding box center [511, 11] width 19 height 8
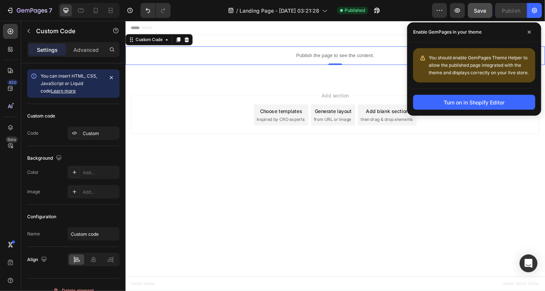
click at [285, 54] on p "Publish the page to see the content." at bounding box center [348, 58] width 447 height 8
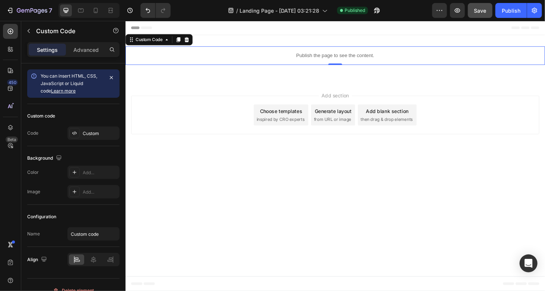
click at [285, 54] on p "Publish the page to see the content." at bounding box center [348, 58] width 447 height 8
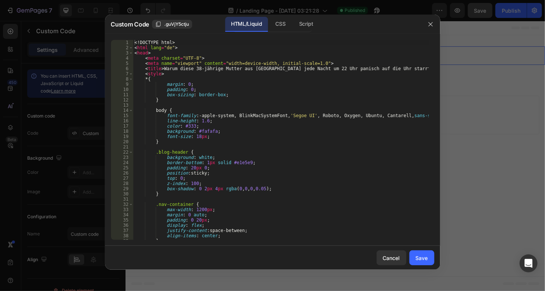
click at [253, 116] on div "<! DOCTYPE html > < html lang = "de" > < head > < meta charset = "UTF-8" > < me…" at bounding box center [281, 145] width 296 height 210
click at [195, 120] on div "<! DOCTYPE html > < html lang = "de" > < head > < meta charset = "UTF-8" > < me…" at bounding box center [281, 145] width 296 height 210
type textarea "line-height: 1.6;"
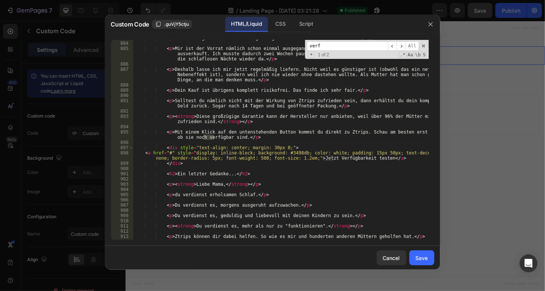
scroll to position [4831, 0]
type input "verfügbarkeit"
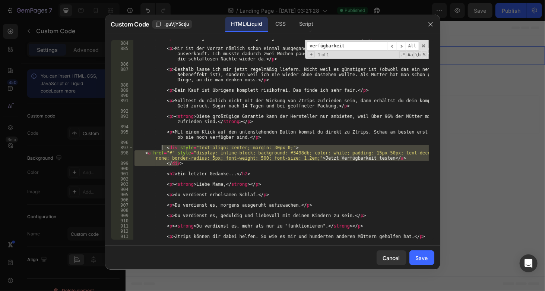
drag, startPoint x: 195, startPoint y: 163, endPoint x: 162, endPoint y: 146, distance: 37.5
click at [162, 146] on div "< p > Das ist möglich. Schon in wenigen Tagen. Dank blitzschneller Lieferung. <…" at bounding box center [281, 140] width 296 height 210
type textarea "<div style="text-align: center; margin: 30px 0;"> <a href="#" style="display: i…"
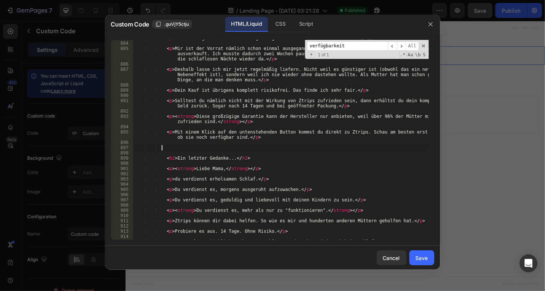
paste textarea "</div>"
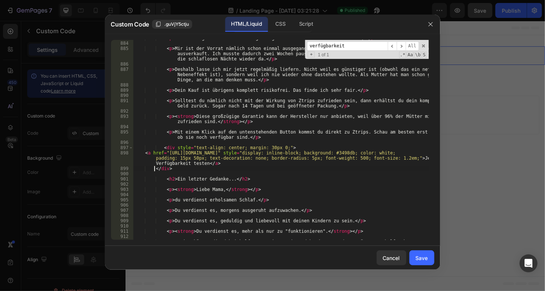
type textarea "</div>"
click at [416, 255] on button "Save" at bounding box center [422, 257] width 25 height 15
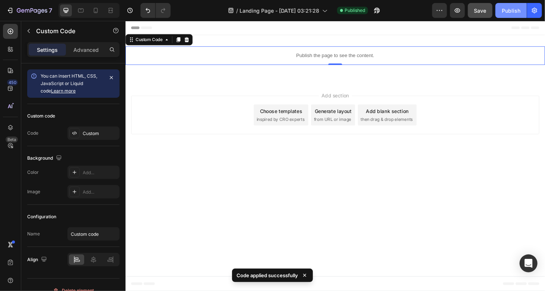
click at [518, 10] on div "Publish" at bounding box center [511, 11] width 19 height 8
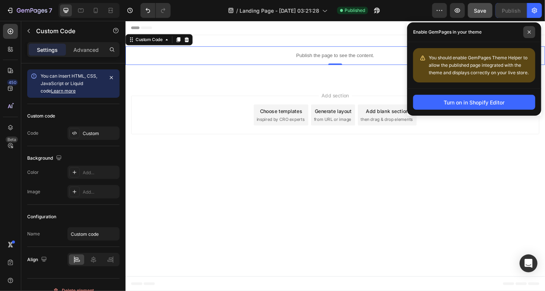
click at [529, 34] on span at bounding box center [530, 32] width 12 height 12
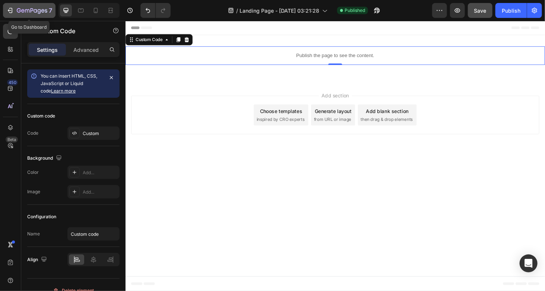
click at [27, 7] on div "7" at bounding box center [34, 10] width 35 height 9
